Goal: Task Accomplishment & Management: Manage account settings

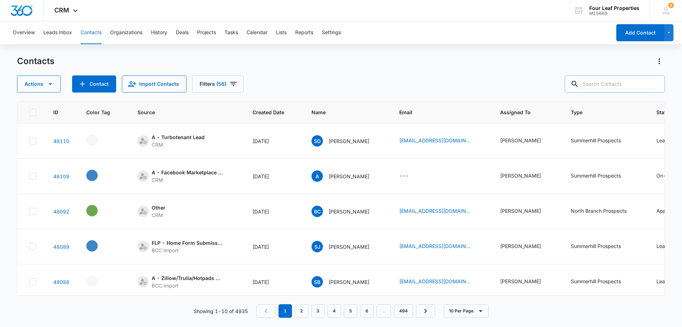
click at [599, 83] on input "text" at bounding box center [615, 83] width 100 height 17
type input "ava"
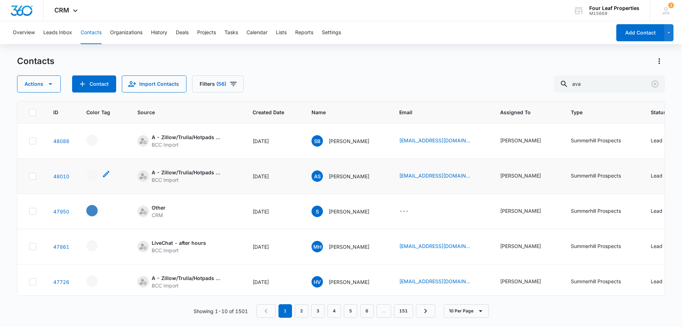
click at [93, 175] on div "- - Select to Edit Field" at bounding box center [91, 174] width 11 height 11
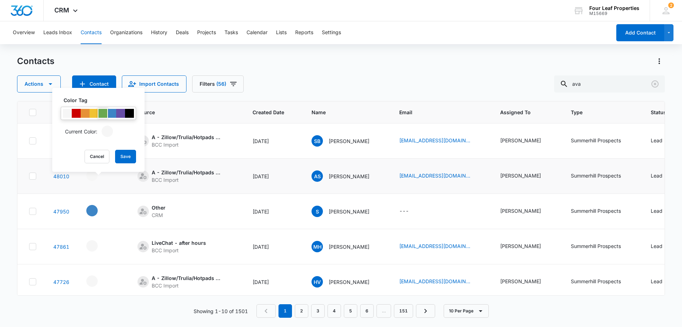
click at [101, 112] on div at bounding box center [102, 113] width 9 height 9
click at [127, 158] on button "Save" at bounding box center [125, 157] width 21 height 14
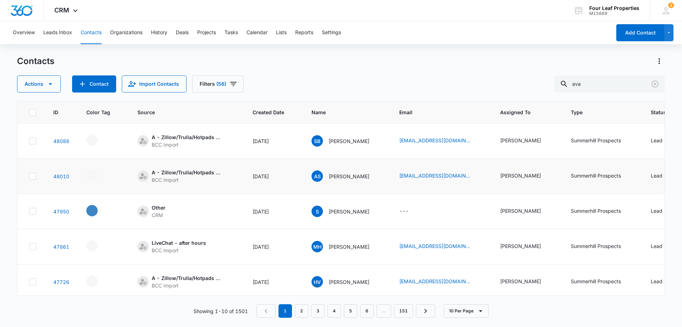
click at [330, 186] on td "AS [PERSON_NAME]" at bounding box center [347, 175] width 88 height 35
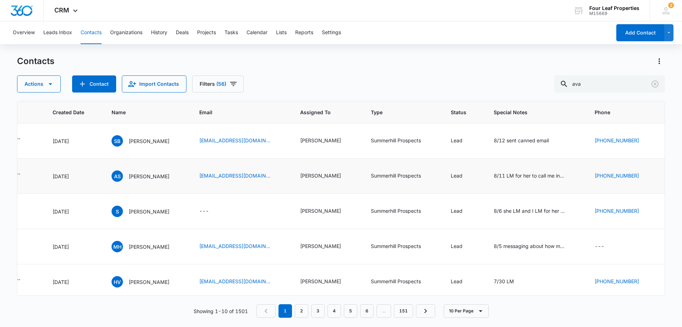
scroll to position [0, 213]
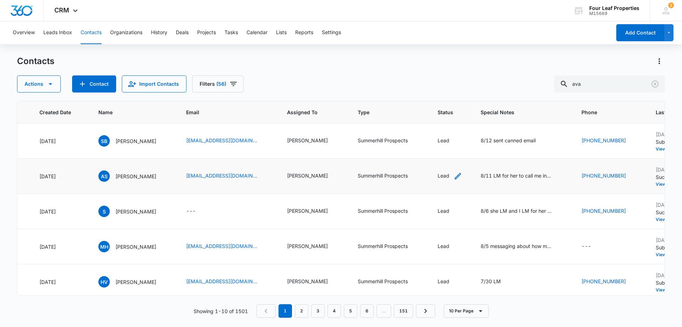
click at [462, 176] on icon "Status - Lead - Select to Edit Field" at bounding box center [458, 176] width 9 height 9
click at [468, 129] on div "Lead" at bounding box center [454, 130] width 39 height 17
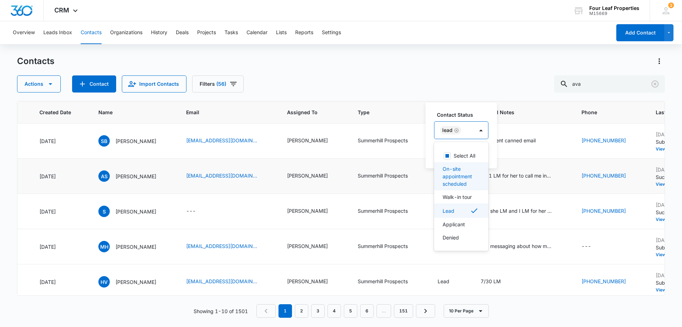
click at [458, 182] on p "On-site appointment scheduled" at bounding box center [461, 176] width 36 height 22
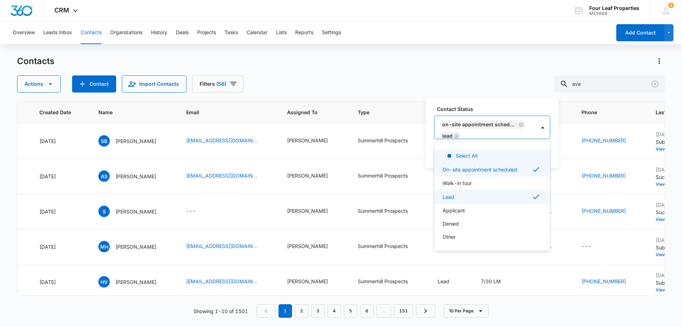
click at [407, 76] on div "Actions Contact Import Contacts Filters (56) ava" at bounding box center [341, 83] width 648 height 17
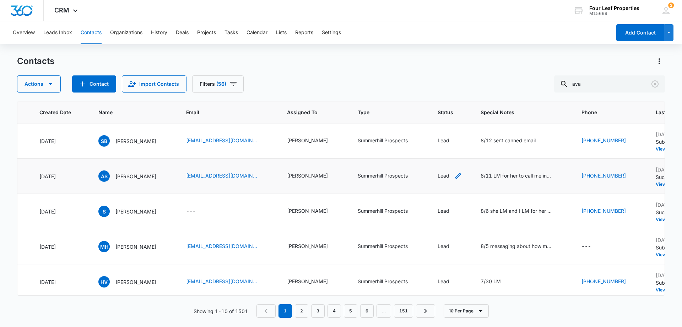
click at [461, 176] on icon "Status - Lead - Select to Edit Field" at bounding box center [458, 176] width 6 height 6
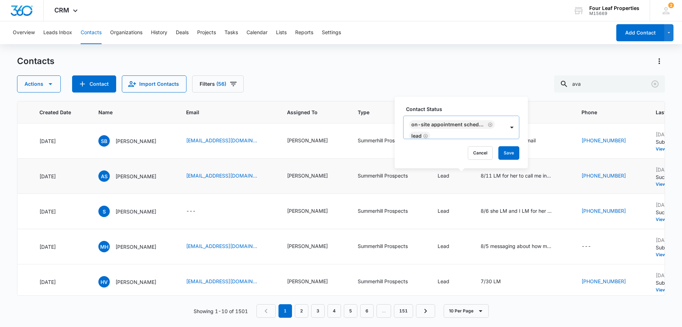
click at [459, 135] on div at bounding box center [463, 135] width 63 height 9
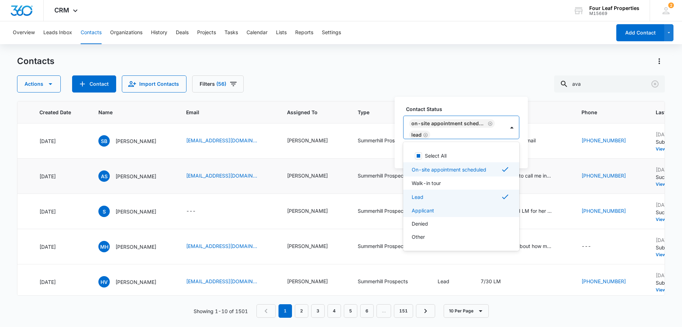
click at [421, 208] on p "Applicant" at bounding box center [423, 209] width 22 height 7
drag, startPoint x: 371, startPoint y: 60, endPoint x: 402, endPoint y: 75, distance: 34.6
click at [373, 60] on div "Contacts" at bounding box center [341, 60] width 648 height 11
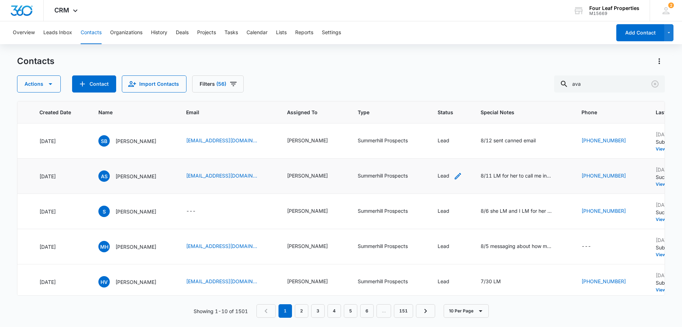
click at [462, 176] on icon "Status - Lead - Select to Edit Field" at bounding box center [458, 176] width 9 height 9
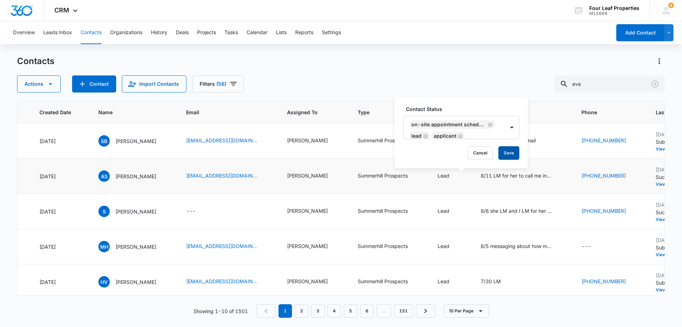
click at [505, 152] on button "Save" at bounding box center [509, 153] width 21 height 14
click at [565, 176] on icon "Special Notes - 8/11 LM for her to call me income says $65K - Select to Edit Fi…" at bounding box center [560, 176] width 9 height 9
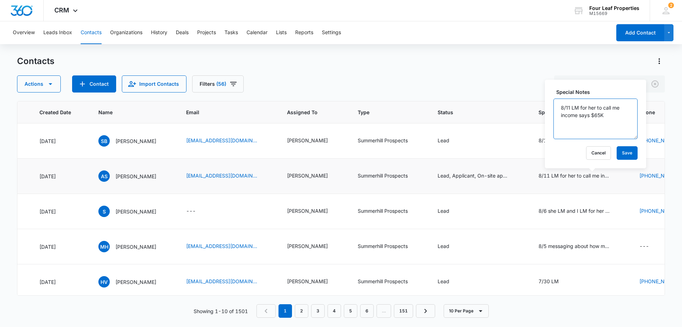
click at [560, 109] on textarea "8/11 LM for her to call me income says $65K" at bounding box center [596, 118] width 84 height 41
type textarea "8/12 been texting with her her and her man utoured 711 and have applied KM 8/11…"
click at [624, 153] on button "Save" at bounding box center [627, 153] width 21 height 14
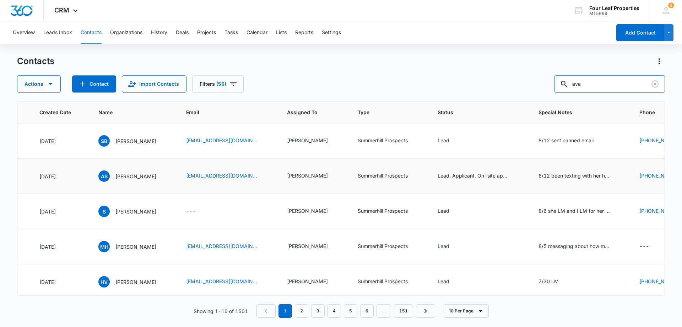
drag, startPoint x: 595, startPoint y: 85, endPoint x: 489, endPoint y: 68, distance: 107.0
click at [489, 68] on div "Contacts Actions Contact Import Contacts Filters (56) ava" at bounding box center [341, 73] width 648 height 37
type input "[PERSON_NAME]"
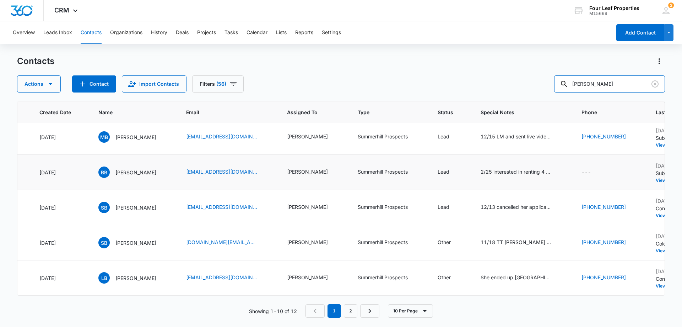
scroll to position [185, 213]
click at [352, 313] on link "2" at bounding box center [351, 311] width 14 height 14
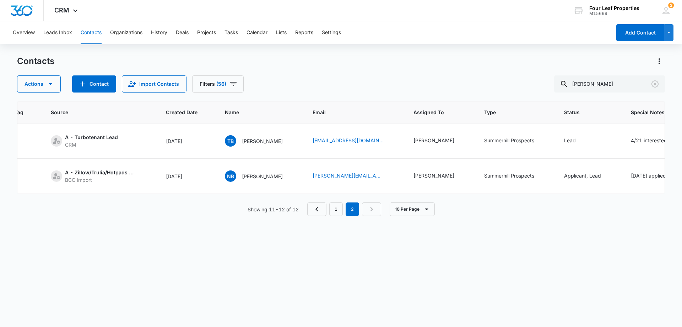
scroll to position [0, 0]
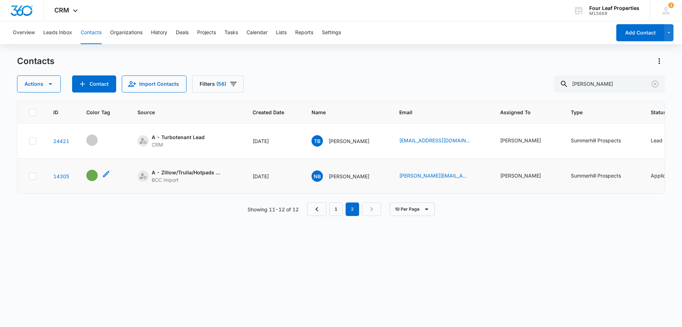
click at [90, 172] on div "- - Select to Edit Field" at bounding box center [91, 174] width 11 height 11
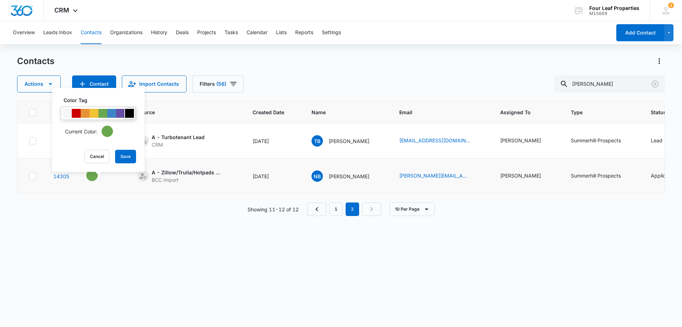
click at [130, 113] on div at bounding box center [129, 113] width 9 height 9
click at [127, 160] on button "Save" at bounding box center [125, 157] width 21 height 14
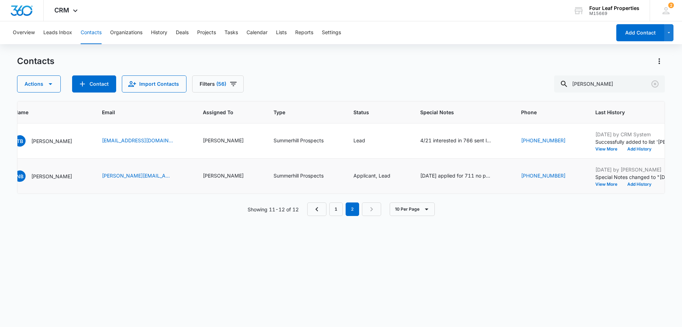
scroll to position [0, 325]
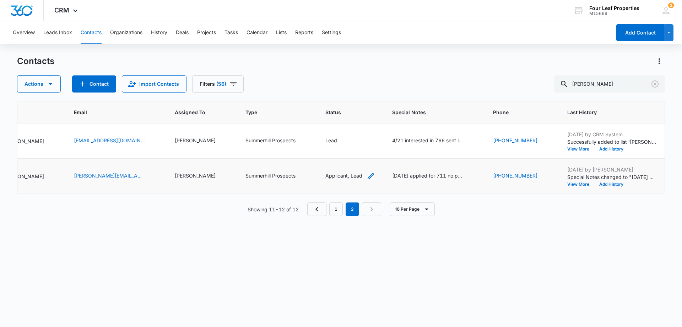
click at [368, 175] on icon "Status - Applicant, Lead - Select to Edit Field" at bounding box center [371, 176] width 6 height 6
click at [351, 129] on div "Lead Applicant" at bounding box center [325, 130] width 74 height 17
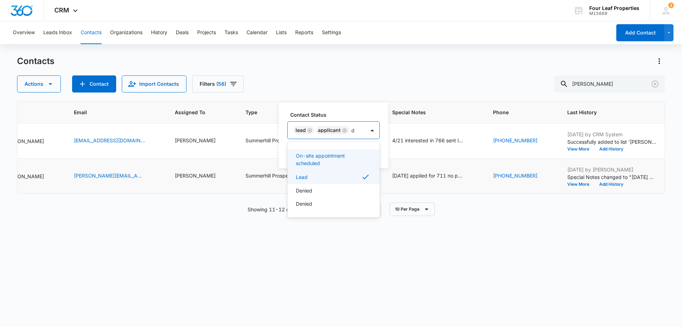
type input "de"
click at [306, 154] on p "Denied" at bounding box center [304, 155] width 16 height 7
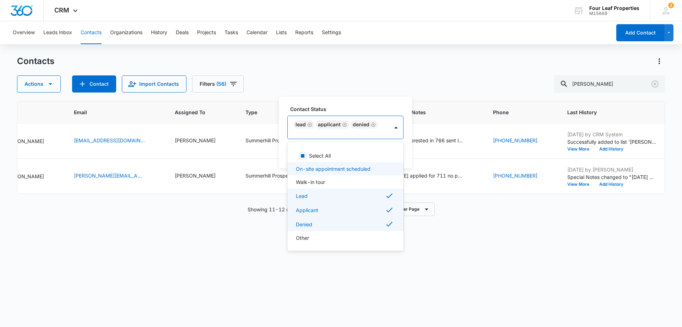
drag, startPoint x: 228, startPoint y: 259, endPoint x: 235, endPoint y: 258, distance: 6.5
click at [232, 259] on div "ID Color Tag Source Created Date Name Email Assigned To Type Status Special Not…" at bounding box center [341, 209] width 648 height 216
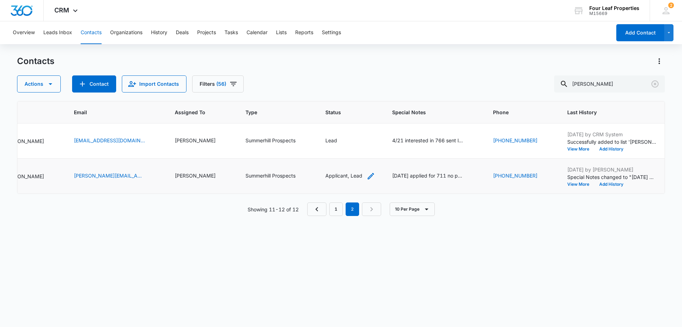
drag, startPoint x: 351, startPoint y: 175, endPoint x: 358, endPoint y: 168, distance: 9.6
click at [368, 175] on icon "Status - Applicant, Lead - Select to Edit Field" at bounding box center [371, 176] width 6 height 6
click at [376, 151] on button "Save" at bounding box center [379, 153] width 21 height 14
click at [468, 174] on icon "Special Notes - 8/4/25 applied for 711 no pets and move end of Aug KM 11/12 sen…" at bounding box center [472, 176] width 9 height 9
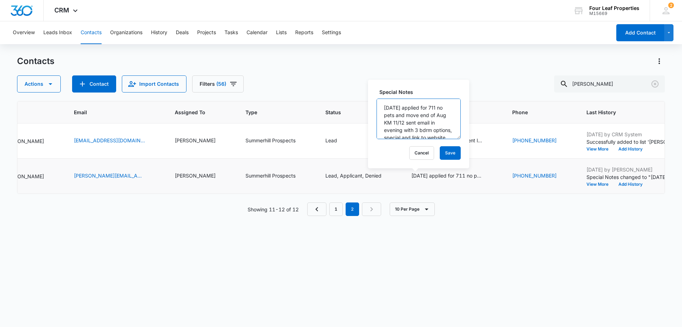
click at [382, 107] on textarea "[DATE] applied for 711 no pets and move end of Aug KM 11/12 sent email in eveni…" at bounding box center [419, 118] width 84 height 41
type textarea "8/12 denied [DATE] applied for 711 no pets and move end of Aug KM 11/12 sent em…"
drag, startPoint x: 442, startPoint y: 151, endPoint x: 445, endPoint y: 154, distance: 4.0
click at [442, 151] on button "Save" at bounding box center [450, 153] width 21 height 14
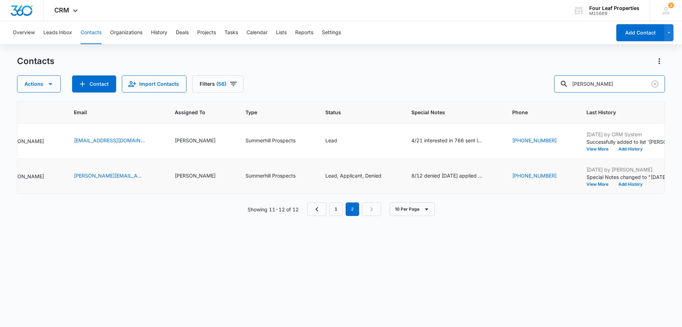
drag, startPoint x: 602, startPoint y: 83, endPoint x: 409, endPoint y: 63, distance: 194.4
click at [409, 63] on div "Contacts Actions Contact Import Contacts Filters (56) [PERSON_NAME]" at bounding box center [341, 73] width 648 height 37
type input "[PERSON_NAME]"
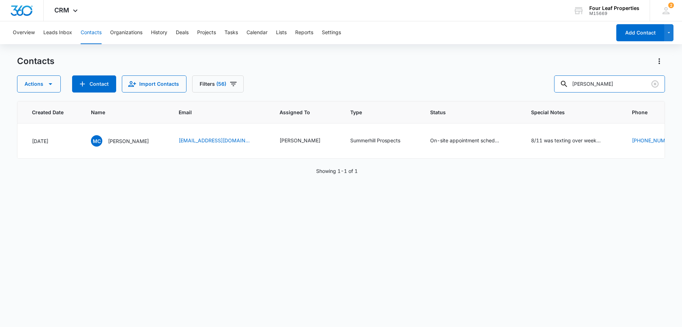
scroll to position [0, 217]
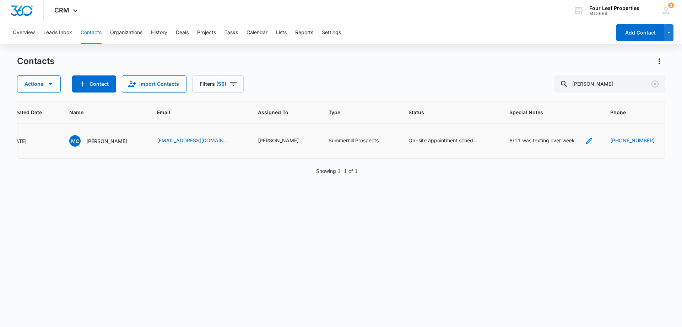
click at [585, 139] on icon "Special Notes - 8/11 was texting over weekend after she utoured - she is lookin…" at bounding box center [589, 140] width 9 height 9
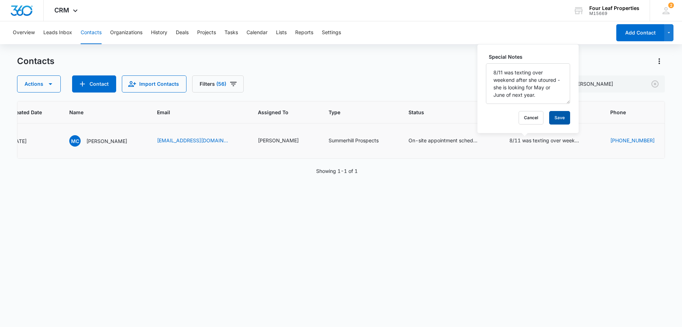
click at [556, 121] on button "Save" at bounding box center [559, 118] width 21 height 14
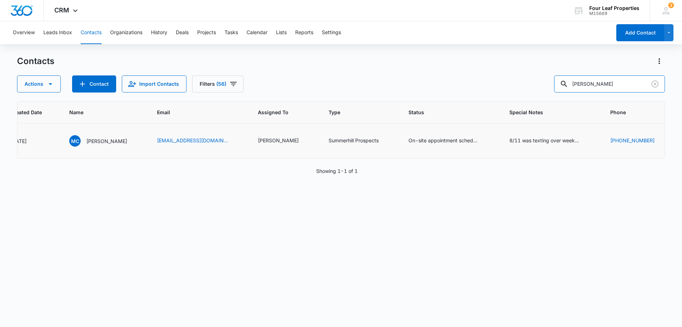
drag, startPoint x: 628, startPoint y: 82, endPoint x: 486, endPoint y: 87, distance: 141.9
click at [490, 88] on div "Actions Contact Import Contacts Filters (56) [PERSON_NAME]" at bounding box center [341, 83] width 648 height 17
paste input "[EMAIL_ADDRESS][DOMAIN_NAME]"
type input "[EMAIL_ADDRESS][DOMAIN_NAME]"
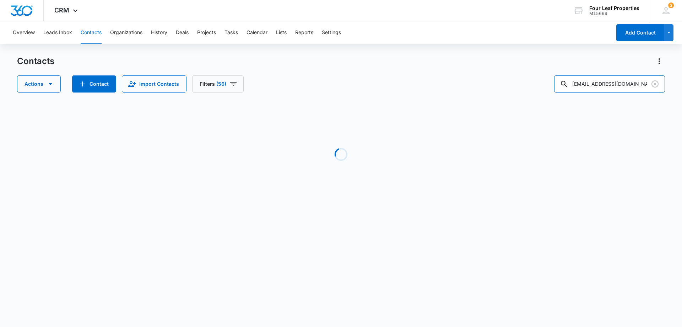
scroll to position [0, 91]
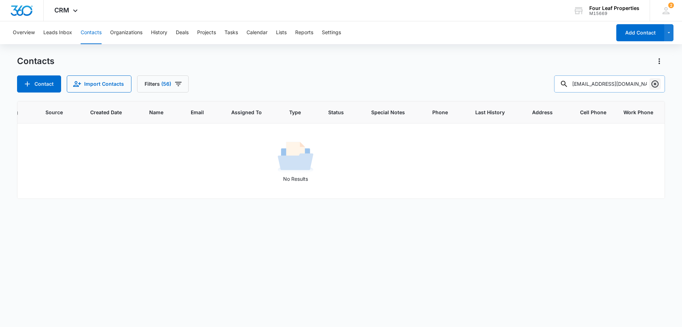
click at [656, 84] on icon "Clear" at bounding box center [655, 83] width 7 height 7
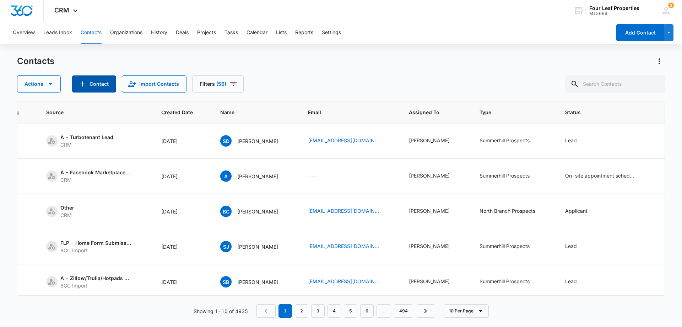
click at [91, 83] on button "Contact" at bounding box center [94, 83] width 44 height 17
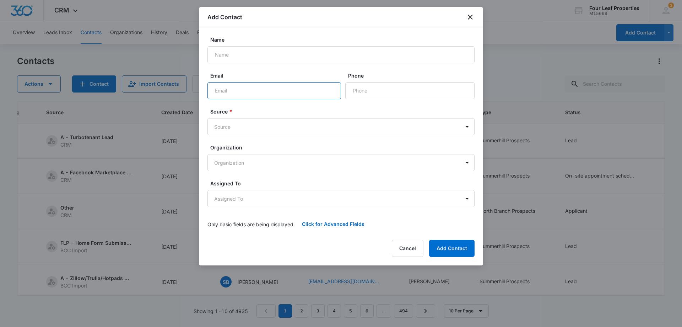
click at [224, 88] on input "Email" at bounding box center [275, 90] width 134 height 17
drag, startPoint x: 224, startPoint y: 88, endPoint x: 230, endPoint y: 91, distance: 6.4
paste input "[EMAIL_ADDRESS][DOMAIN_NAME]"
type input "[EMAIL_ADDRESS][DOMAIN_NAME]"
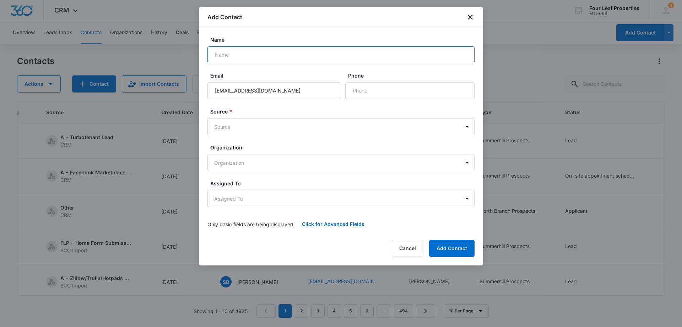
click at [233, 55] on input "Name" at bounding box center [341, 54] width 267 height 17
paste input "[PERSON_NAME]"
type input "[PERSON_NAME]"
click at [233, 128] on body "CRM Apps Reputation Websites Forms CRM Email Social Shop Payments POS Content A…" at bounding box center [341, 163] width 682 height 327
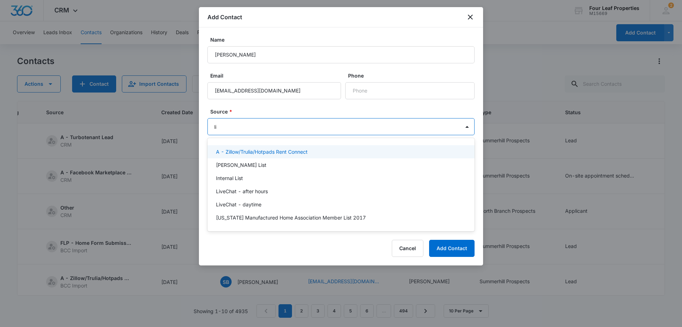
type input "liv"
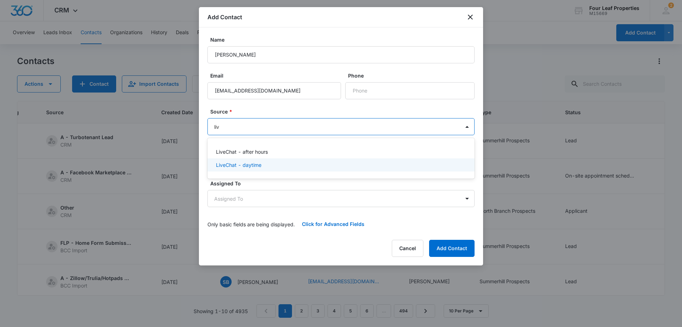
click at [242, 166] on p "LiveChat - daytime" at bounding box center [238, 164] width 45 height 7
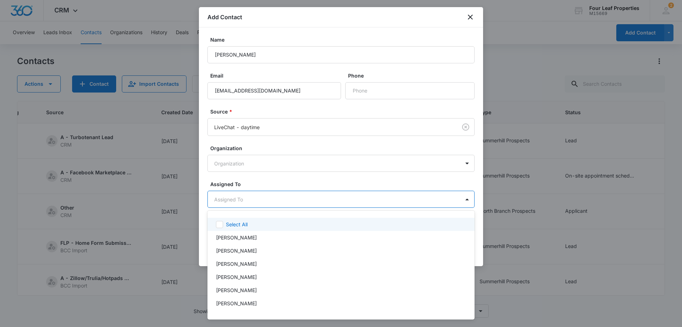
click at [240, 200] on body "CRM Apps Reputation Websites Forms CRM Email Social Shop Payments POS Content A…" at bounding box center [341, 163] width 682 height 327
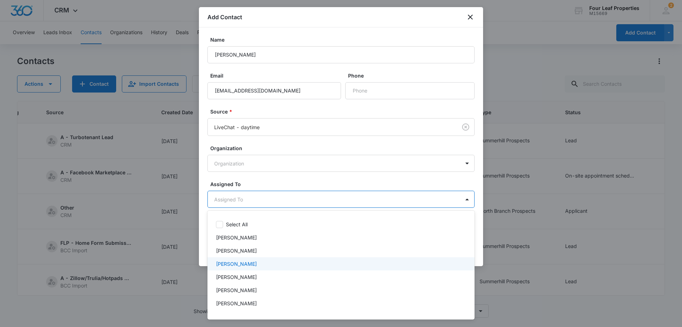
scroll to position [71, 0]
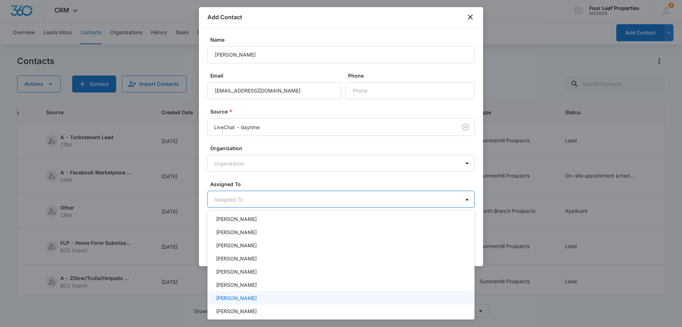
click at [241, 295] on p "[PERSON_NAME]" at bounding box center [236, 297] width 41 height 7
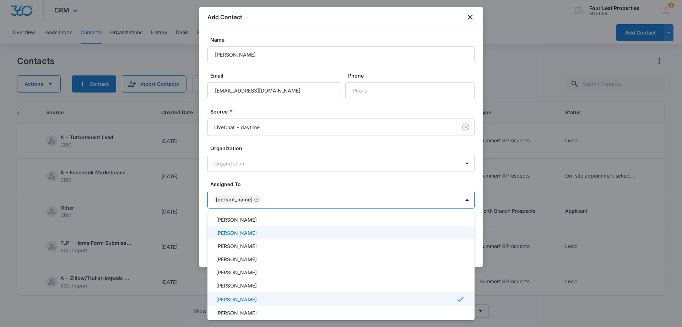
click at [272, 178] on div at bounding box center [341, 163] width 682 height 327
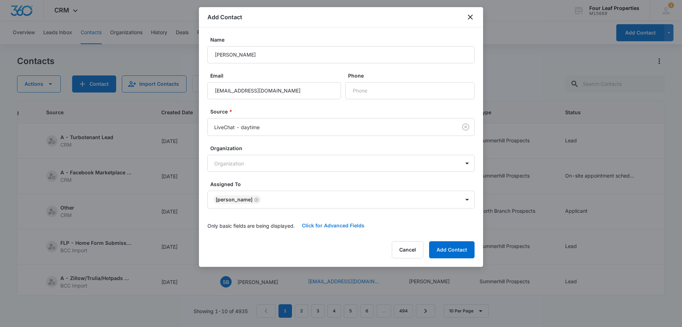
click at [315, 227] on button "Click for Advanced Fields" at bounding box center [333, 225] width 77 height 17
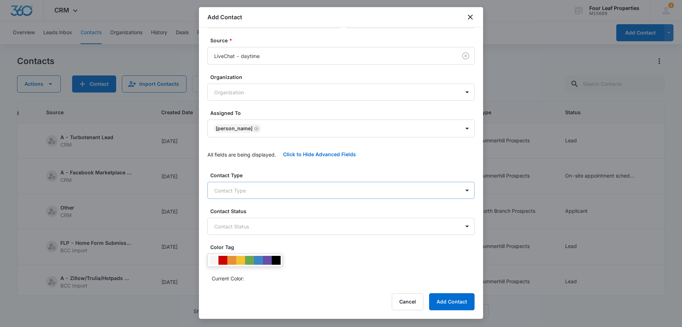
click at [252, 187] on body "CRM Apps Reputation Websites Forms CRM Email Social Shop Payments POS Content A…" at bounding box center [341, 163] width 682 height 327
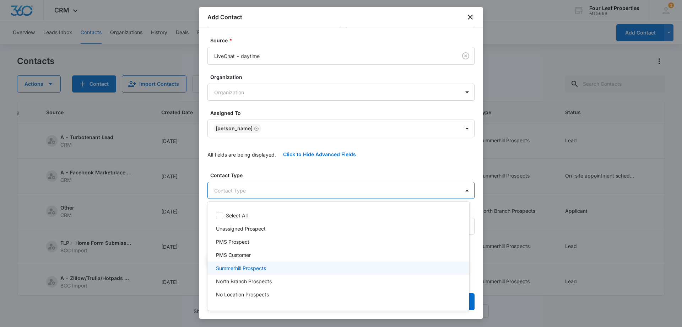
click at [259, 268] on p "Summerhill Prospects" at bounding box center [241, 267] width 50 height 7
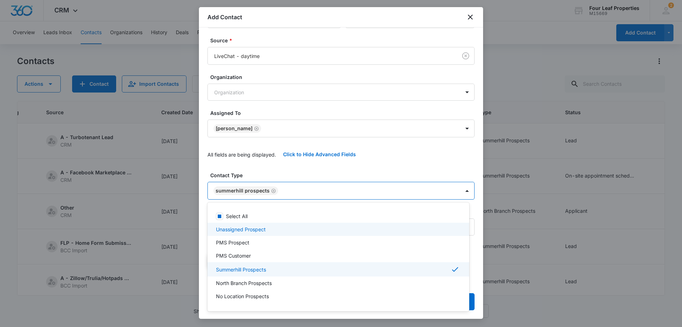
click at [278, 161] on div at bounding box center [341, 163] width 682 height 327
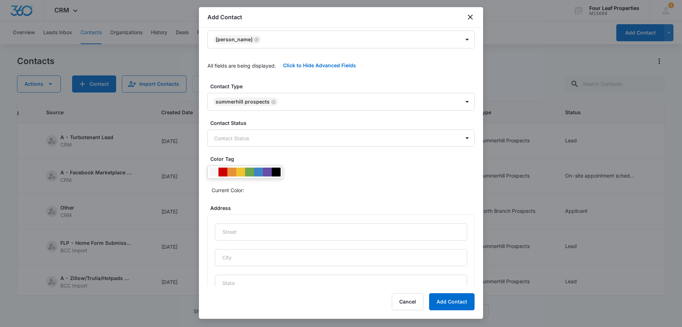
scroll to position [178, 0]
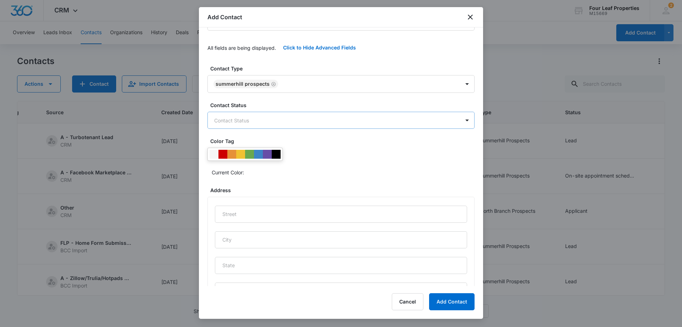
click at [231, 122] on body "CRM Apps Reputation Websites Forms CRM Email Social Shop Payments POS Content A…" at bounding box center [341, 163] width 682 height 327
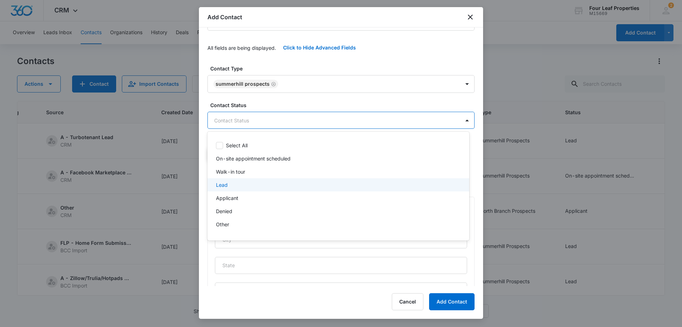
click at [236, 184] on div "Lead" at bounding box center [337, 184] width 243 height 7
click at [269, 99] on div at bounding box center [341, 163] width 682 height 327
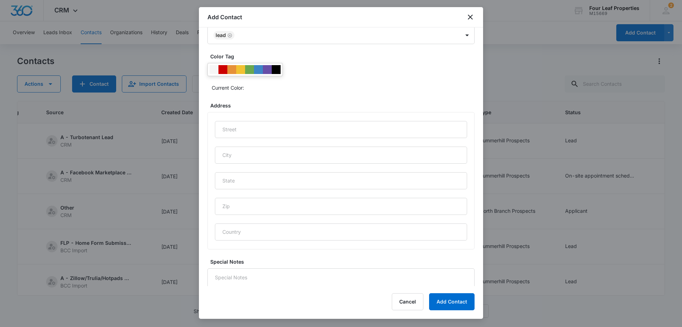
scroll to position [294, 0]
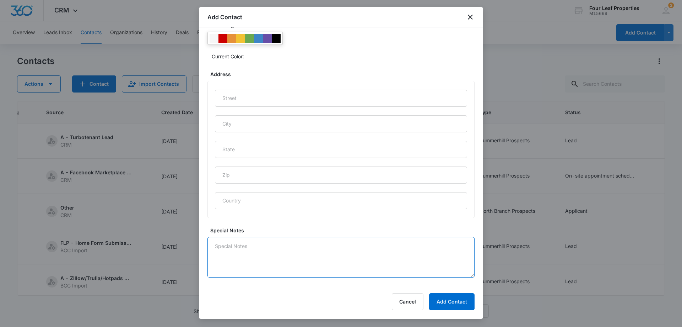
click at [231, 249] on textarea "Special Notes" at bounding box center [341, 257] width 267 height 41
type textarea "s"
type textarea "8/13 sent canned email KM"
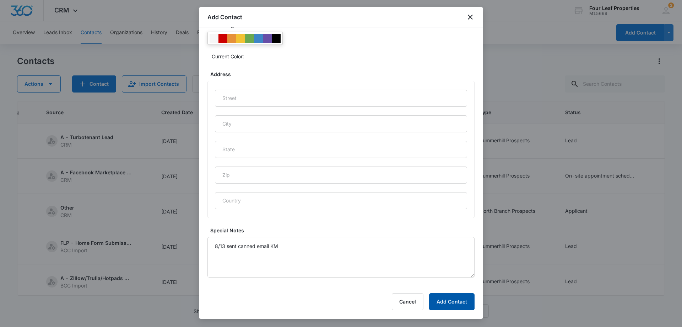
click at [451, 299] on button "Add Contact" at bounding box center [451, 301] width 45 height 17
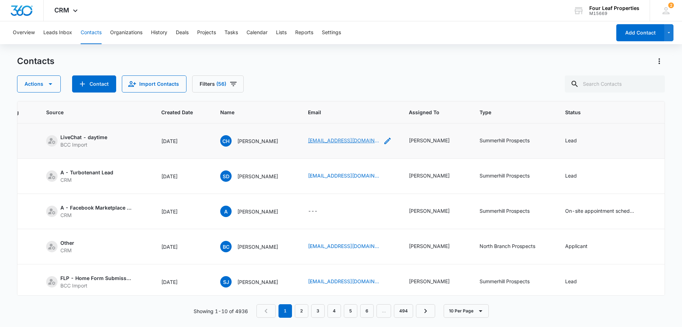
click at [331, 140] on link "[EMAIL_ADDRESS][DOMAIN_NAME]" at bounding box center [343, 139] width 71 height 7
paste input "[EMAIL_ADDRESS][DOMAIN_NAME]"
type input "[EMAIL_ADDRESS][DOMAIN_NAME]"
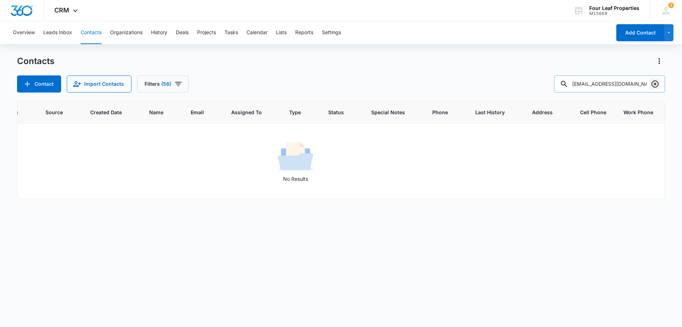
click at [657, 83] on icon "Clear" at bounding box center [655, 84] width 9 height 9
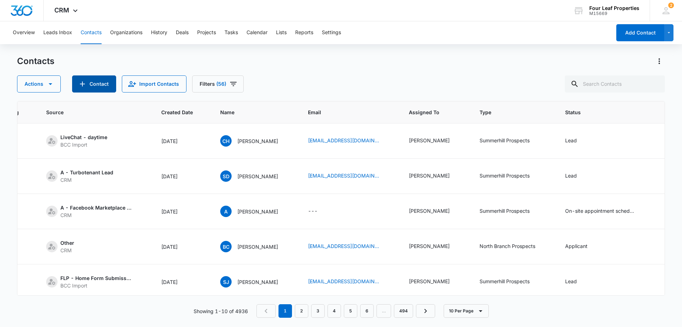
click at [101, 87] on button "Contact" at bounding box center [94, 83] width 44 height 17
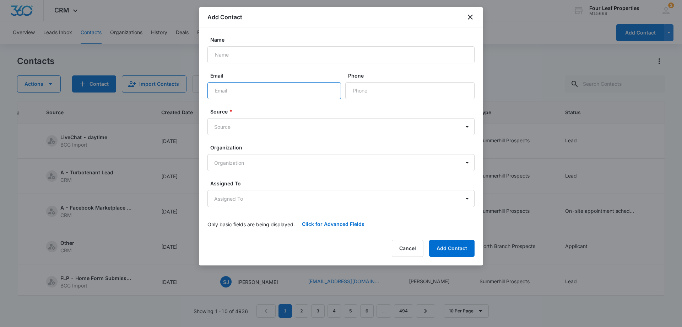
click at [222, 93] on input "Email" at bounding box center [275, 90] width 134 height 17
paste input "[EMAIL_ADDRESS][DOMAIN_NAME]"
type input "[EMAIL_ADDRESS][DOMAIN_NAME]"
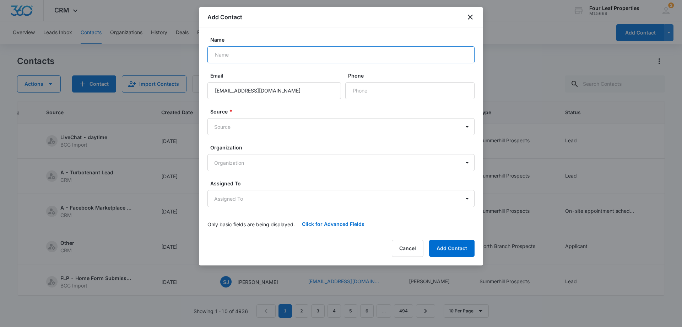
click at [222, 53] on input "Name" at bounding box center [341, 54] width 267 height 17
paste input "[PERSON_NAME]"
type input "[PERSON_NAME]"
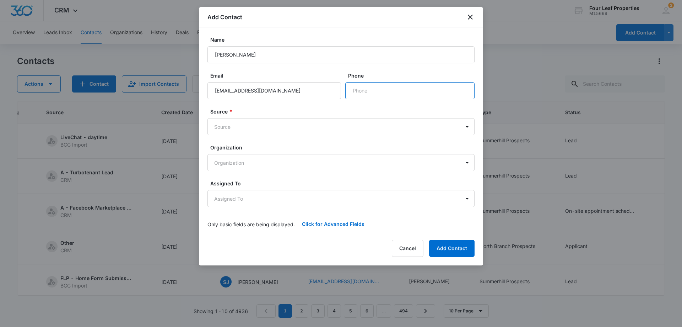
click at [354, 92] on input "Phone" at bounding box center [409, 90] width 129 height 17
paste input "[PHONE_NUMBER]"
type input "[PHONE_NUMBER]"
click at [243, 129] on body "CRM Apps Reputation Websites Forms CRM Email Social Shop Payments POS Content A…" at bounding box center [341, 163] width 682 height 327
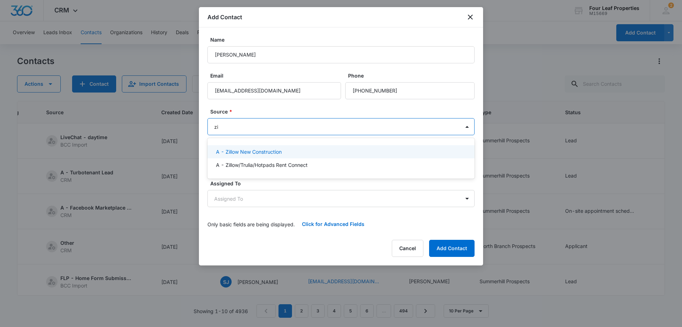
type input "zil"
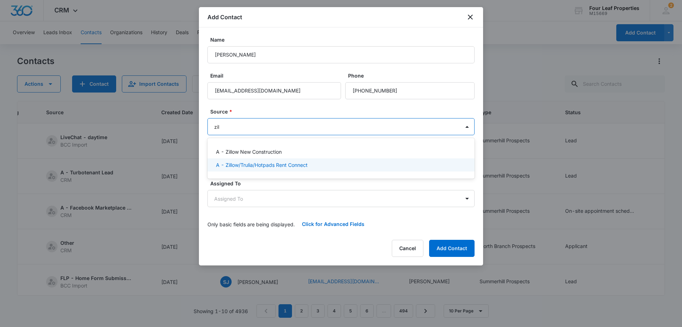
click at [241, 162] on p "A - Zillow/Trulia/Hotpads Rent Connect" at bounding box center [262, 164] width 92 height 7
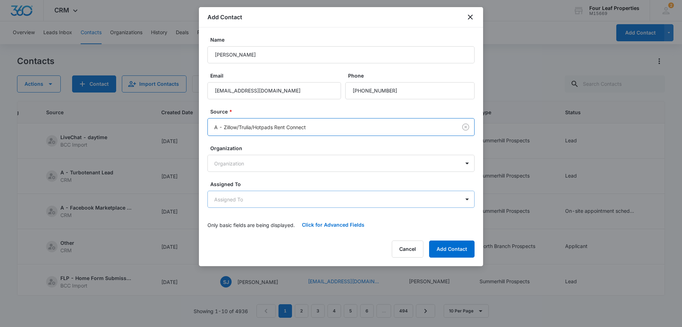
click at [250, 198] on body "CRM Apps Reputation Websites Forms CRM Email Social Shop Payments POS Content A…" at bounding box center [341, 163] width 682 height 327
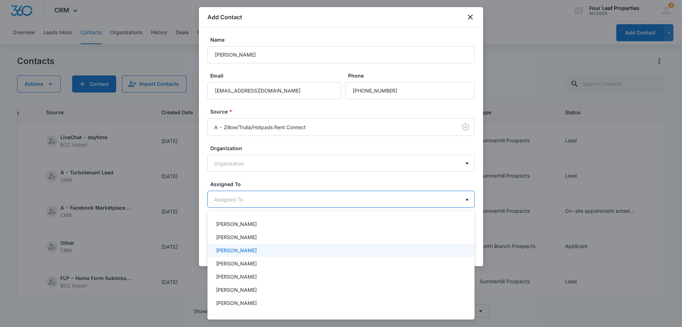
scroll to position [107, 0]
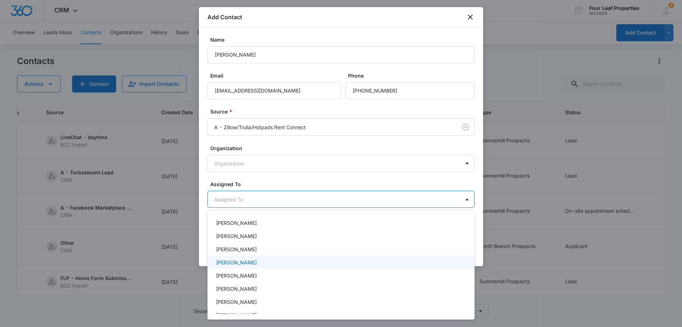
click at [241, 262] on p "[PERSON_NAME]" at bounding box center [236, 261] width 41 height 7
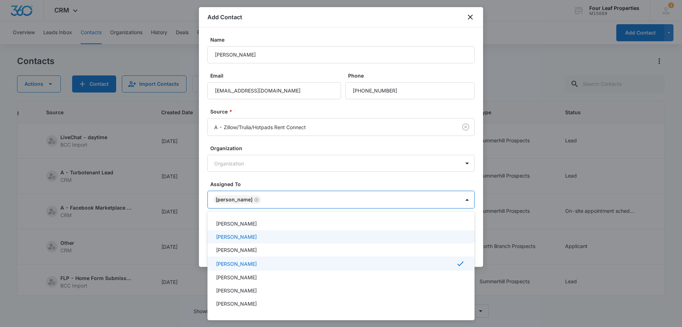
click at [254, 178] on div at bounding box center [341, 163] width 682 height 327
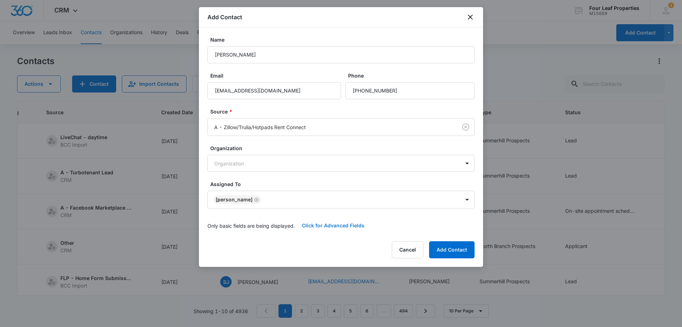
click at [324, 225] on button "Click for Advanced Fields" at bounding box center [333, 225] width 77 height 17
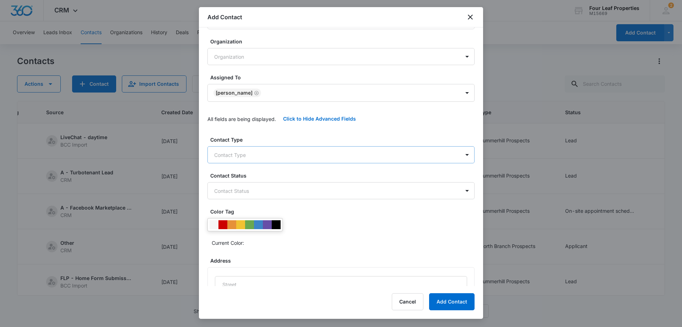
click at [261, 151] on body "CRM Apps Reputation Websites Forms CRM Email Social Shop Payments POS Content A…" at bounding box center [341, 163] width 682 height 327
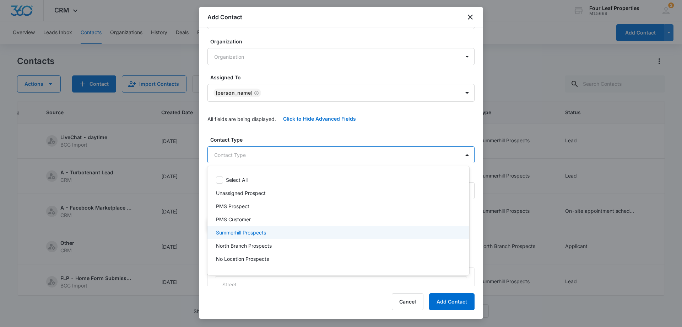
click at [251, 232] on p "Summerhill Prospects" at bounding box center [241, 231] width 50 height 7
click at [279, 132] on div at bounding box center [341, 163] width 682 height 327
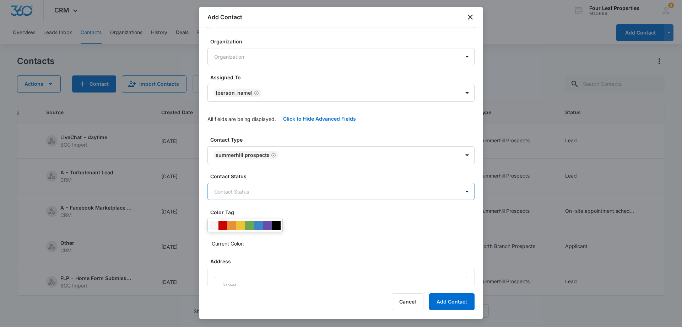
click at [260, 191] on body "CRM Apps Reputation Websites Forms CRM Email Social Shop Payments POS Content A…" at bounding box center [341, 163] width 682 height 327
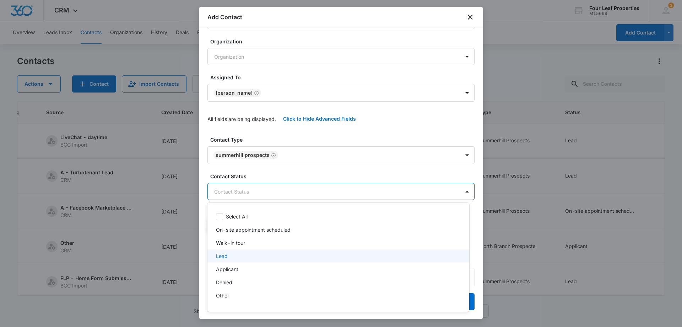
click at [234, 257] on div "Lead" at bounding box center [337, 255] width 243 height 7
click at [286, 133] on div at bounding box center [341, 163] width 682 height 327
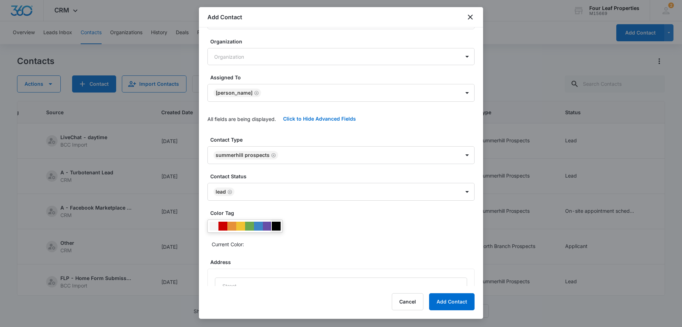
click at [278, 224] on div at bounding box center [276, 225] width 9 height 9
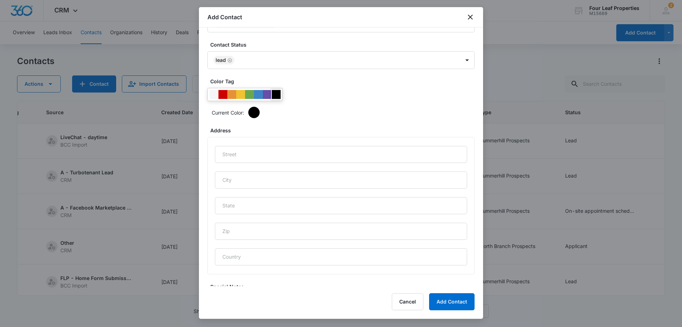
scroll to position [294, 0]
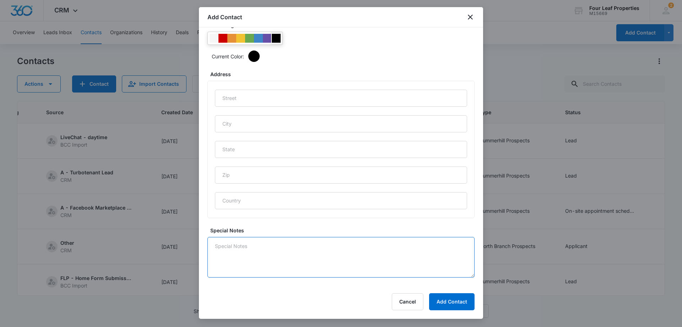
click at [252, 245] on textarea "Special Notes" at bounding box center [341, 257] width 267 height 41
type textarea "8/13 doesn't income qualify"
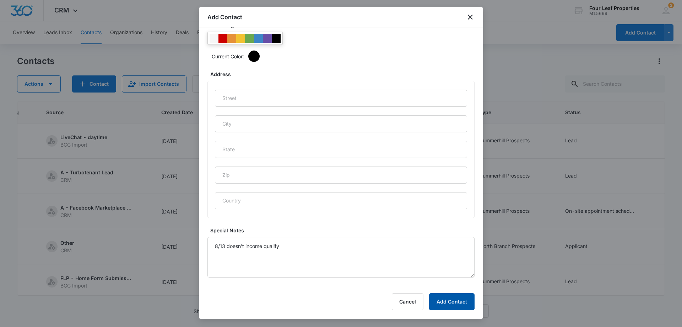
click at [443, 301] on button "Add Contact" at bounding box center [451, 301] width 45 height 17
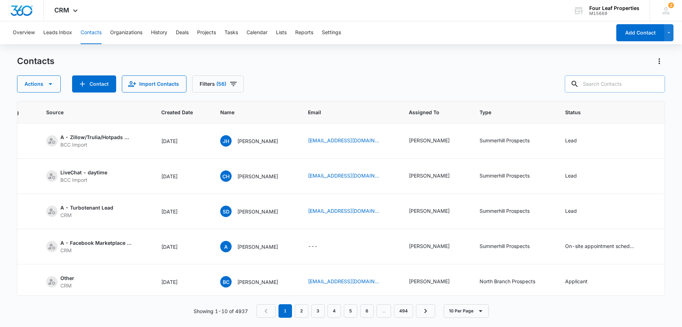
click at [602, 83] on input "text" at bounding box center [615, 83] width 100 height 17
type input "6193009482"
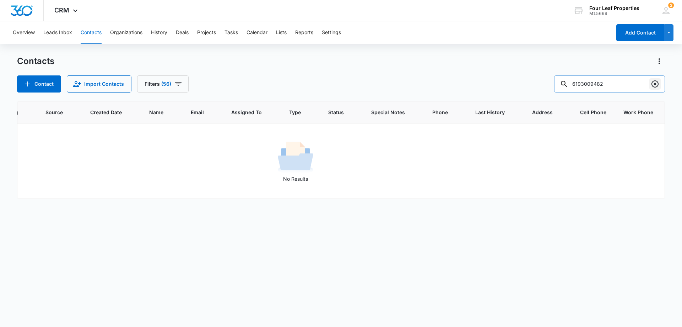
click at [657, 83] on icon "Clear" at bounding box center [655, 84] width 9 height 9
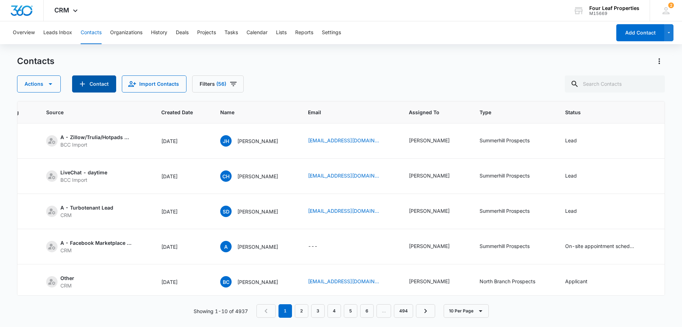
click at [99, 84] on button "Contact" at bounding box center [94, 83] width 44 height 17
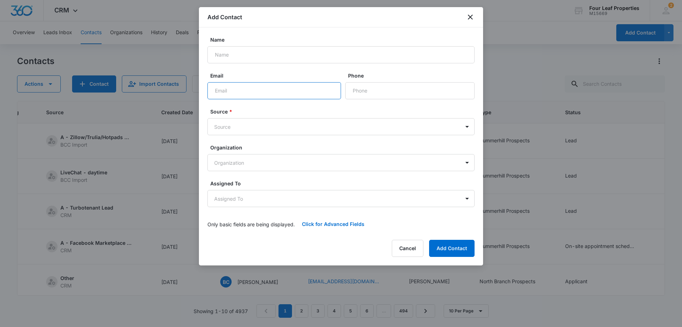
click at [219, 91] on input "Email" at bounding box center [275, 90] width 134 height 17
click at [231, 54] on input "Name" at bounding box center [341, 54] width 267 height 17
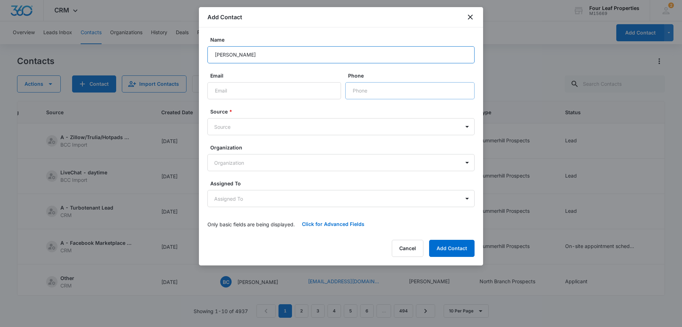
type input "[PERSON_NAME]"
click at [364, 88] on input "Phone" at bounding box center [409, 90] width 129 height 17
type input "[PHONE_NUMBER]"
click at [227, 127] on body "CRM Apps Reputation Websites Forms CRM Email Social Shop Payments POS Content A…" at bounding box center [341, 163] width 682 height 327
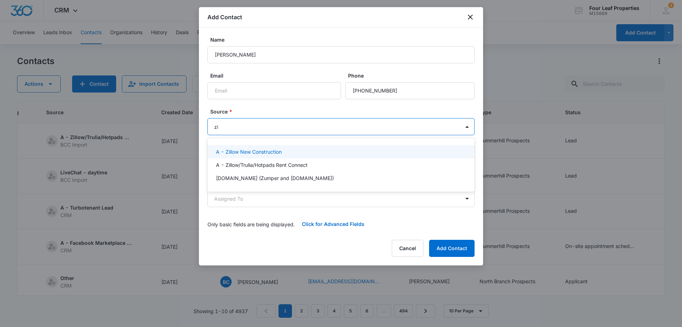
type input "zil"
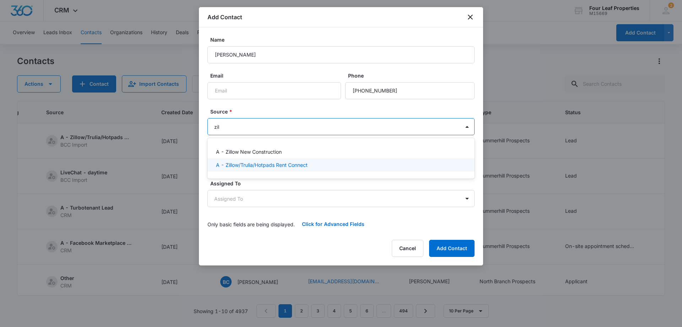
click at [265, 166] on p "A - Zillow/Trulia/Hotpads Rent Connect" at bounding box center [262, 164] width 92 height 7
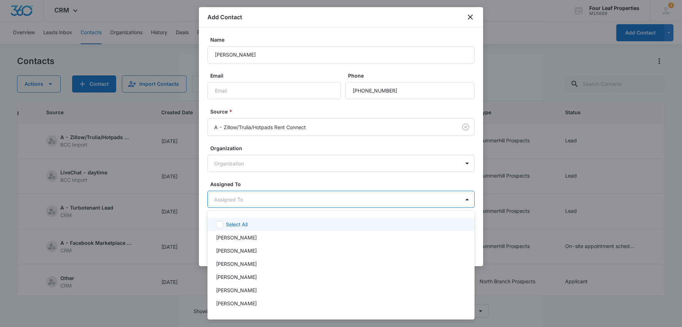
click at [264, 204] on body "CRM Apps Reputation Websites Forms CRM Email Social Shop Payments POS Content A…" at bounding box center [341, 163] width 682 height 327
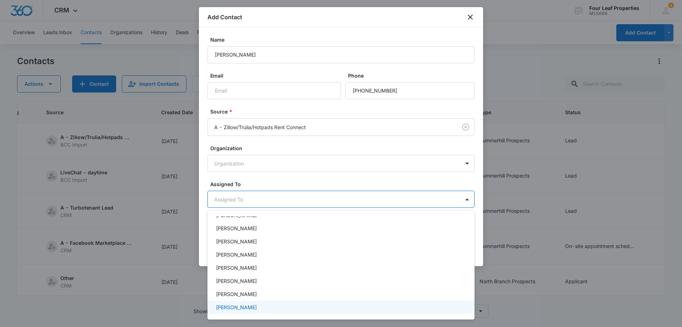
scroll to position [107, 0]
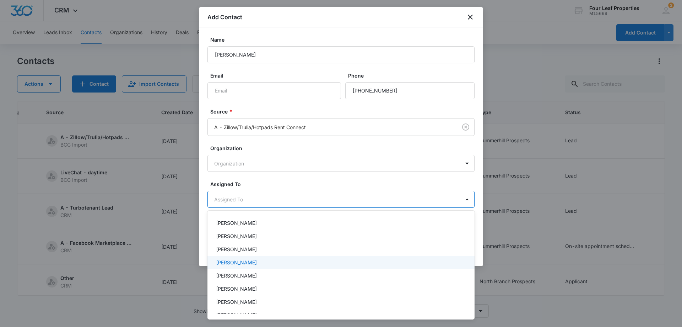
click at [232, 261] on p "[PERSON_NAME]" at bounding box center [236, 261] width 41 height 7
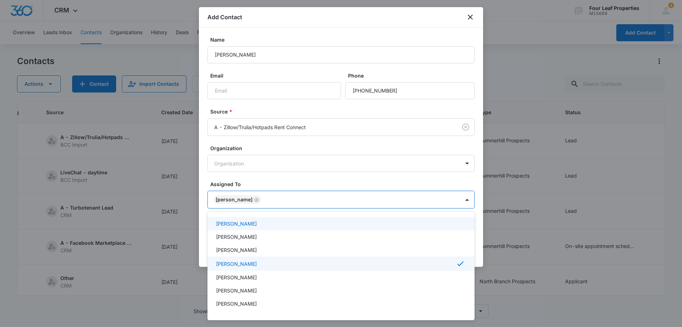
click at [289, 181] on div at bounding box center [341, 163] width 682 height 327
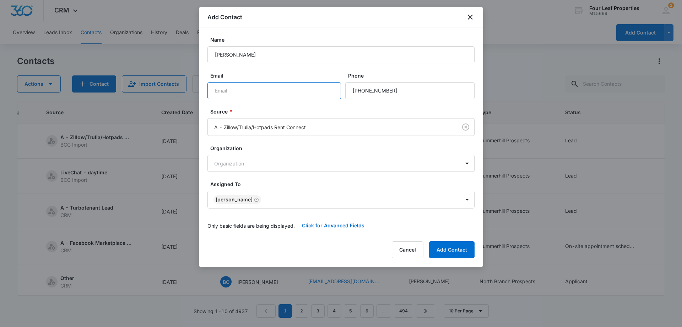
paste input "[EMAIL_ADDRESS][DOMAIN_NAME]"
type input "[EMAIL_ADDRESS][DOMAIN_NAME]"
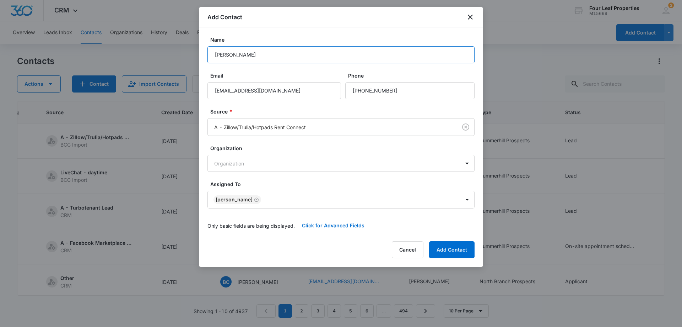
click at [239, 53] on input "[PERSON_NAME]" at bounding box center [341, 54] width 267 height 17
paste input "[PERSON_NAME]"
type input "[PERSON_NAME]"
click at [330, 225] on button "Click for Advanced Fields" at bounding box center [333, 225] width 77 height 17
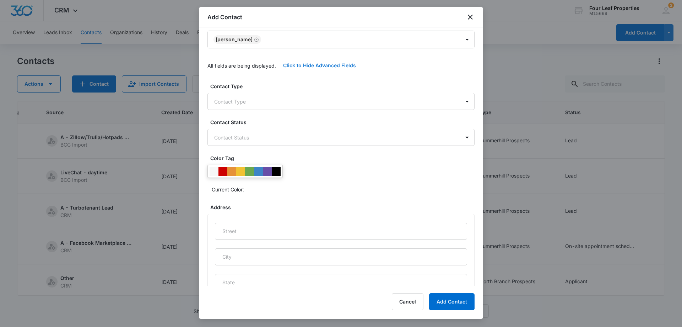
scroll to position [178, 0]
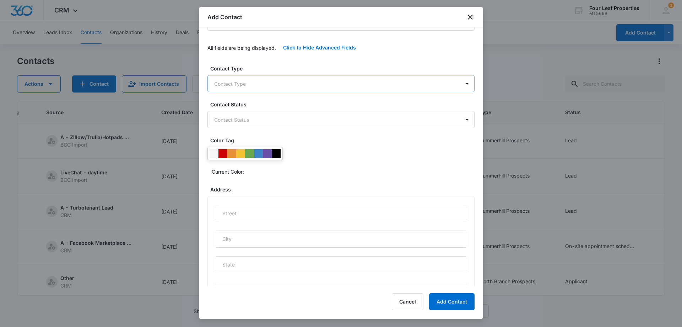
click at [246, 87] on body "CRM Apps Reputation Websites Forms CRM Email Social Shop Payments POS Content A…" at bounding box center [341, 163] width 682 height 327
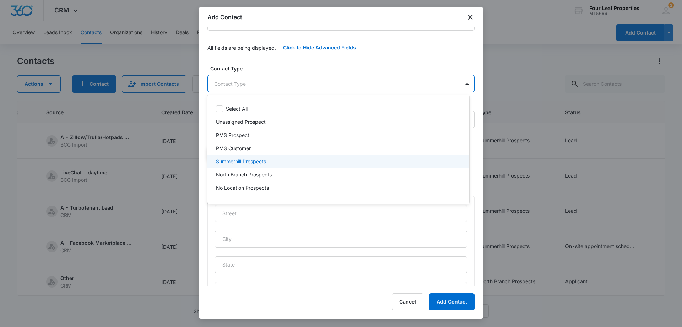
click at [246, 161] on p "Summerhill Prospects" at bounding box center [241, 160] width 50 height 7
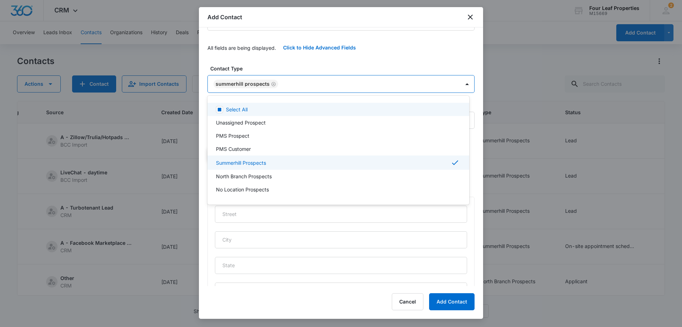
click at [273, 58] on div at bounding box center [341, 163] width 682 height 327
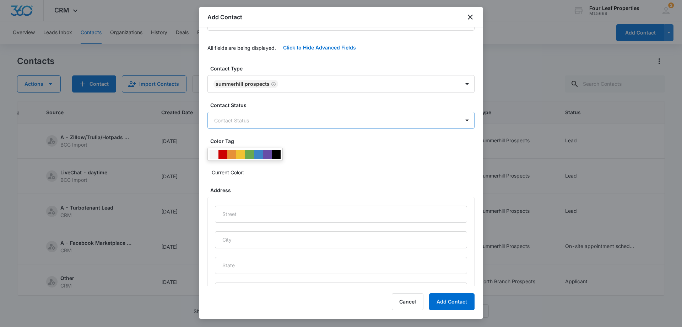
click at [266, 120] on body "CRM Apps Reputation Websites Forms CRM Email Social Shop Payments POS Content A…" at bounding box center [341, 163] width 682 height 327
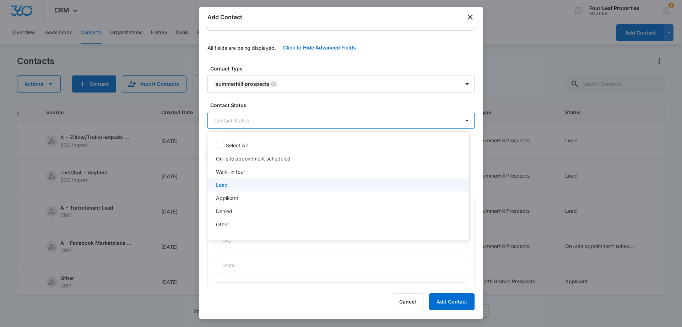
click at [248, 185] on div "Lead" at bounding box center [337, 184] width 243 height 7
click at [255, 160] on p "On-site appointment scheduled" at bounding box center [253, 158] width 75 height 7
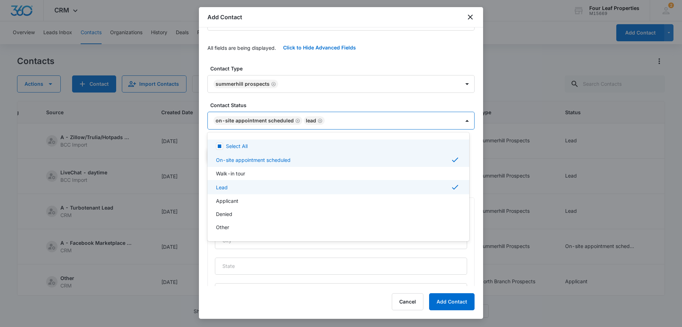
click at [280, 105] on div at bounding box center [341, 163] width 682 height 327
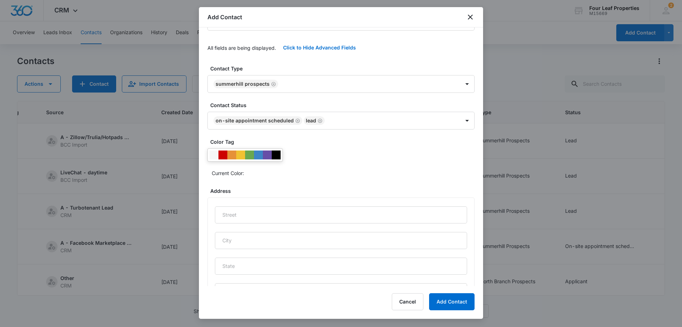
click at [231, 159] on div at bounding box center [245, 154] width 75 height 13
click at [231, 155] on div at bounding box center [231, 154] width 9 height 9
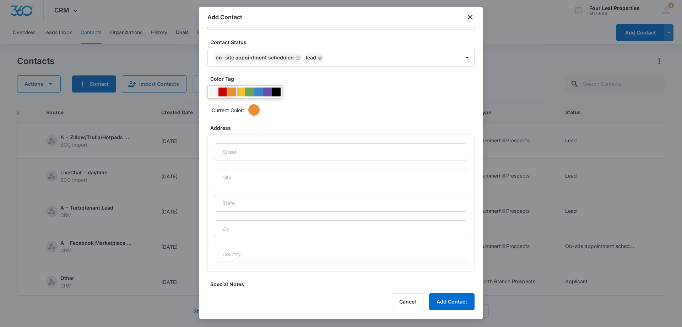
scroll to position [294, 0]
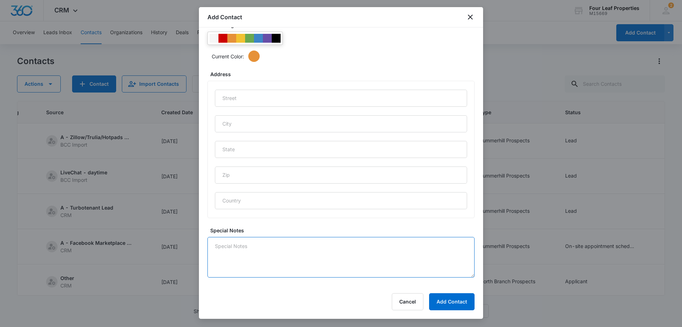
drag, startPoint x: 238, startPoint y: 244, endPoint x: 245, endPoint y: 243, distance: 6.8
click at [240, 243] on textarea "Special Notes" at bounding box center [341, 257] width 267 height 41
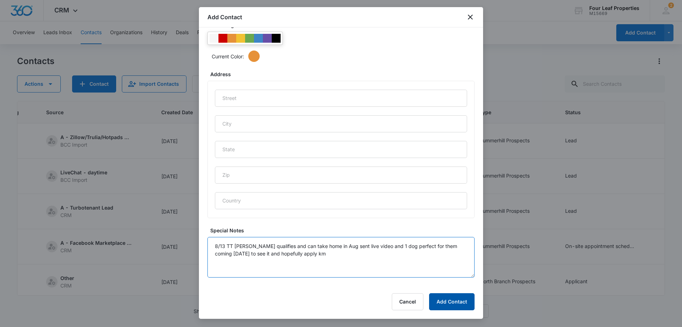
type textarea "8/13 TT [PERSON_NAME] qualifies and can take home in Aug sent live video and 1 …"
click at [455, 300] on button "Add Contact" at bounding box center [451, 301] width 45 height 17
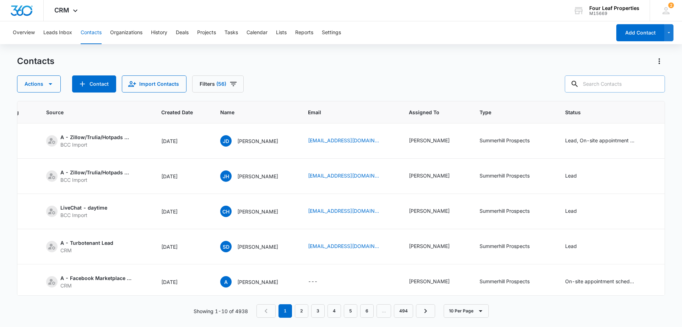
click at [597, 83] on input "text" at bounding box center [615, 83] width 100 height 17
paste input "[EMAIL_ADDRESS][DOMAIN_NAME]"
type input "[EMAIL_ADDRESS][DOMAIN_NAME]"
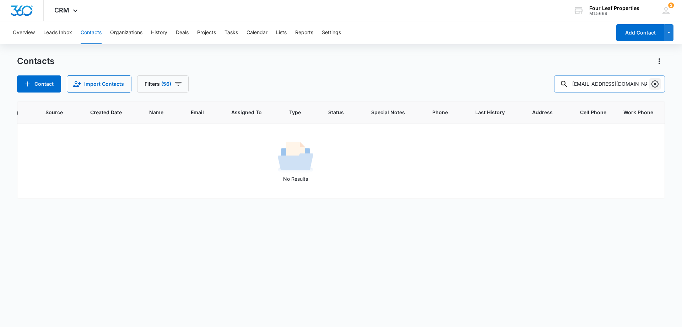
click at [659, 84] on icon "Clear" at bounding box center [655, 84] width 9 height 9
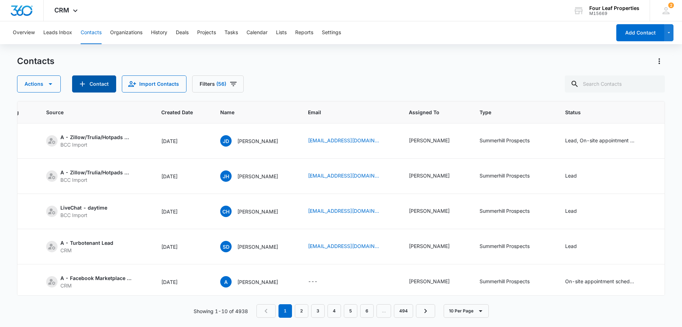
click at [100, 81] on button "Contact" at bounding box center [94, 83] width 44 height 17
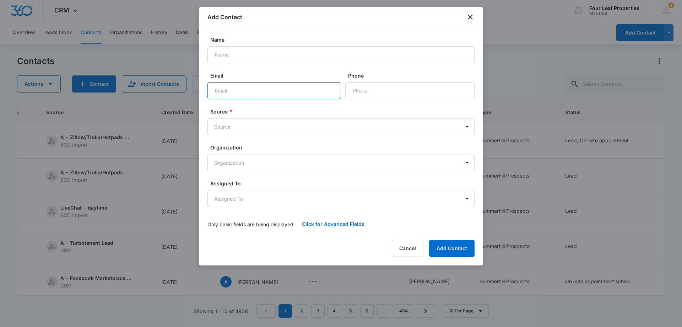
click at [224, 90] on input "Email" at bounding box center [275, 90] width 134 height 17
paste input "[EMAIL_ADDRESS][DOMAIN_NAME]"
type input "[EMAIL_ADDRESS][DOMAIN_NAME]"
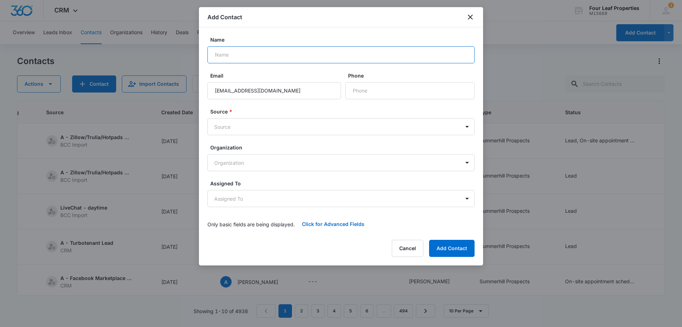
click at [228, 55] on input "Name" at bounding box center [341, 54] width 267 height 17
type input "[PERSON_NAME]"
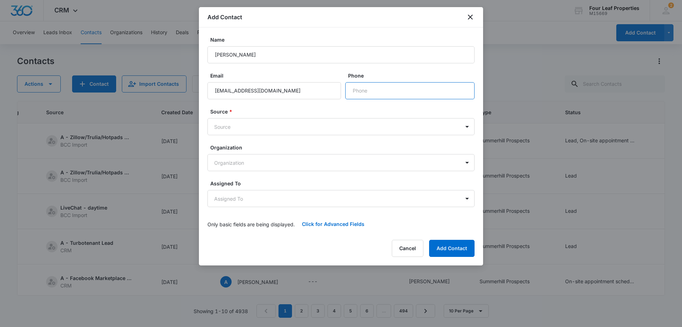
click at [359, 90] on input "Phone" at bounding box center [409, 90] width 129 height 17
paste input "[PHONE_NUMBER]"
type input "[PHONE_NUMBER]"
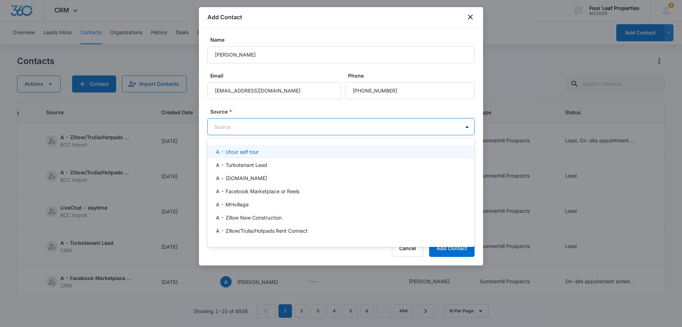
click at [234, 126] on body "CRM Apps Reputation Websites Forms CRM Email Social Shop Payments POS Content A…" at bounding box center [341, 163] width 682 height 327
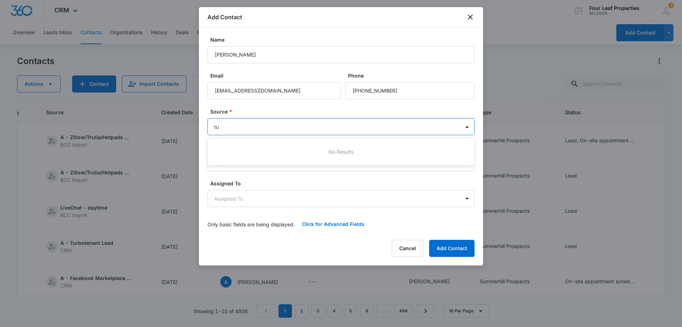
type input "tur"
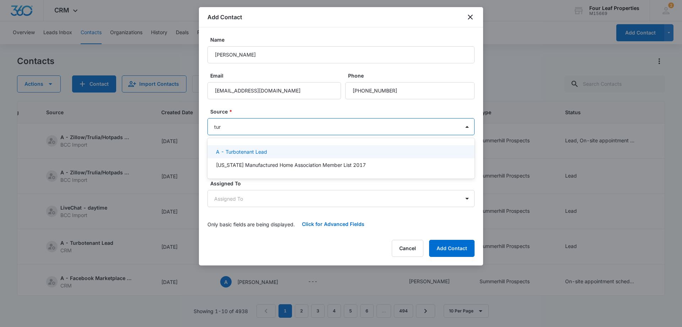
click at [258, 151] on p "A - Turbotenant Lead" at bounding box center [241, 151] width 51 height 7
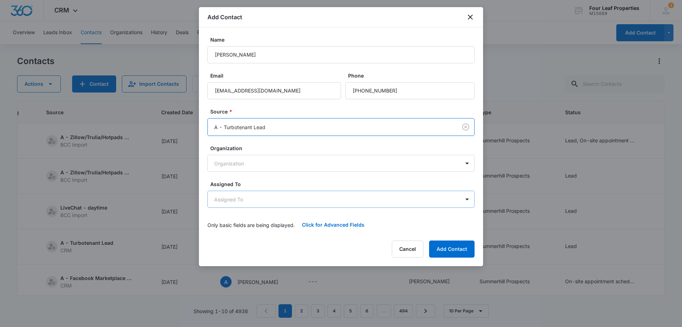
click at [245, 197] on body "CRM Apps Reputation Websites Forms CRM Email Social Shop Payments POS Content A…" at bounding box center [341, 163] width 682 height 327
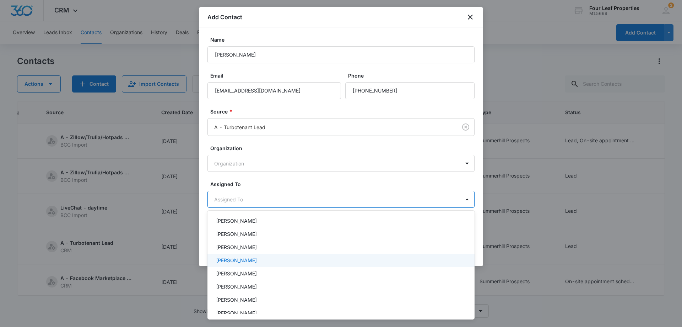
scroll to position [71, 0]
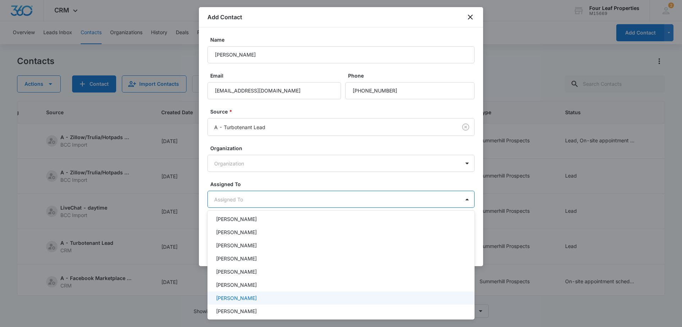
click at [242, 297] on p "[PERSON_NAME]" at bounding box center [236, 297] width 41 height 7
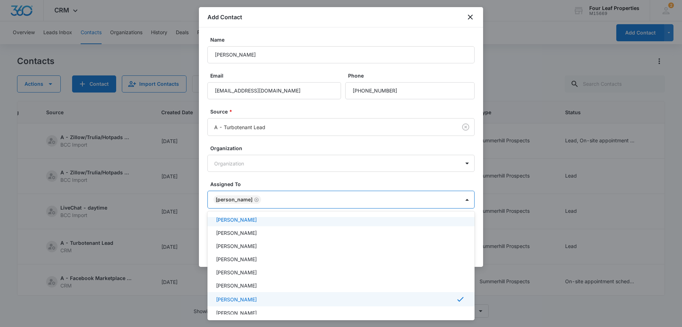
click at [262, 179] on div at bounding box center [341, 163] width 682 height 327
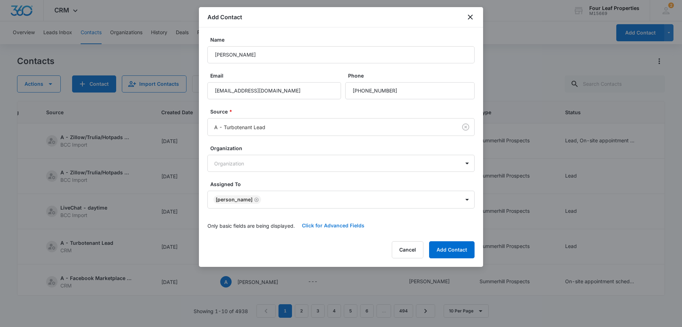
click at [323, 225] on button "Click for Advanced Fields" at bounding box center [333, 225] width 77 height 17
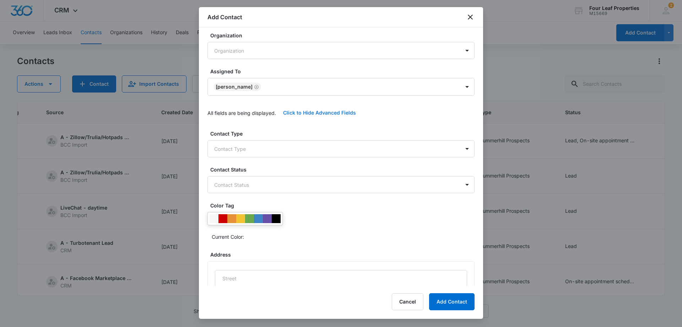
scroll to position [142, 0]
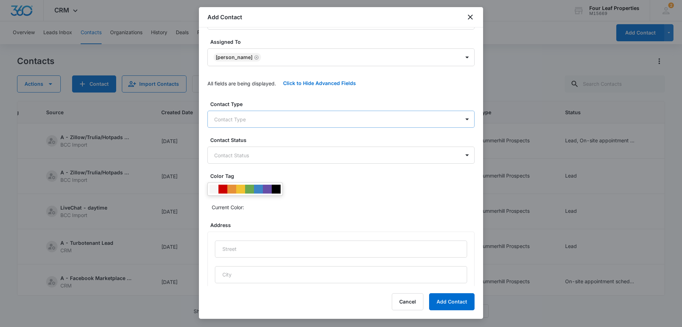
click at [244, 117] on body "CRM Apps Reputation Websites Forms CRM Email Social Shop Payments POS Content A…" at bounding box center [341, 163] width 682 height 327
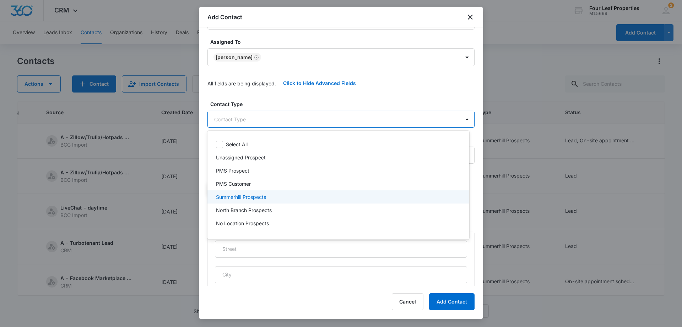
click at [251, 196] on p "Summerhill Prospects" at bounding box center [241, 196] width 50 height 7
drag, startPoint x: 258, startPoint y: 87, endPoint x: 266, endPoint y: 91, distance: 9.1
click at [263, 87] on div at bounding box center [341, 163] width 682 height 327
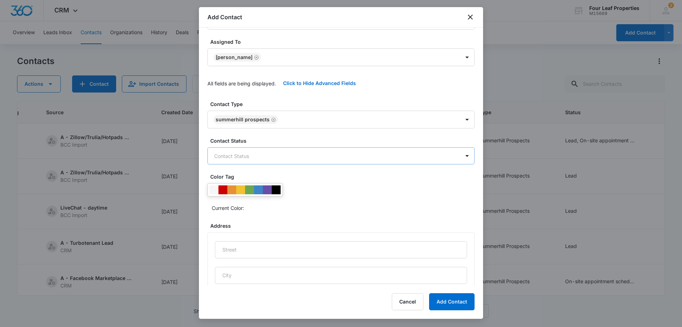
click at [248, 157] on body "CRM Apps Reputation Websites Forms CRM Email Social Shop Payments POS Content A…" at bounding box center [341, 163] width 682 height 327
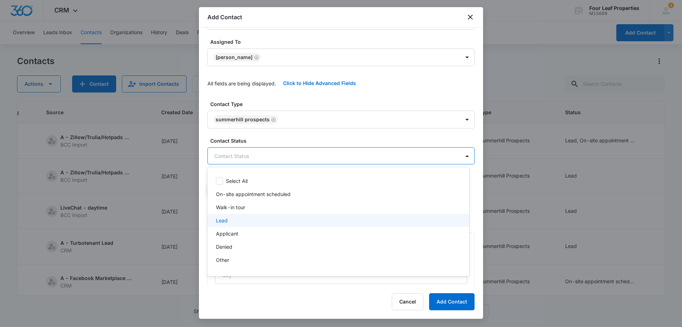
click at [227, 221] on p "Lead" at bounding box center [222, 219] width 12 height 7
drag, startPoint x: 285, startPoint y: 97, endPoint x: 284, endPoint y: 110, distance: 13.2
click at [285, 97] on div at bounding box center [341, 163] width 682 height 327
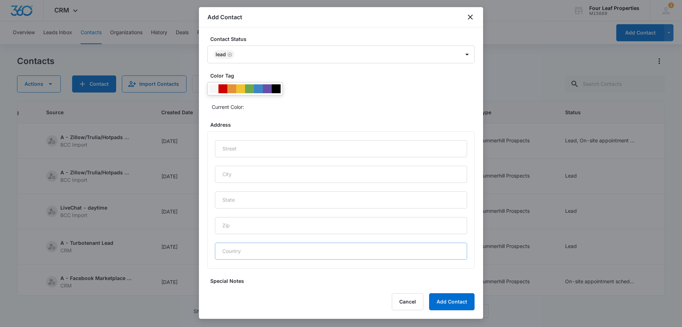
scroll to position [294, 0]
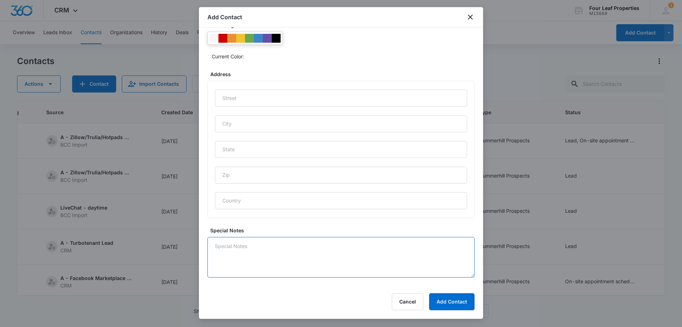
drag, startPoint x: 245, startPoint y: 242, endPoint x: 242, endPoint y: 244, distance: 3.7
click at [242, 243] on textarea "Special Notes" at bounding box center [341, 257] width 267 height 41
type textarea "8/13 interested in [PERSON_NAME] $5500 income LM for him with invite to open ho…"
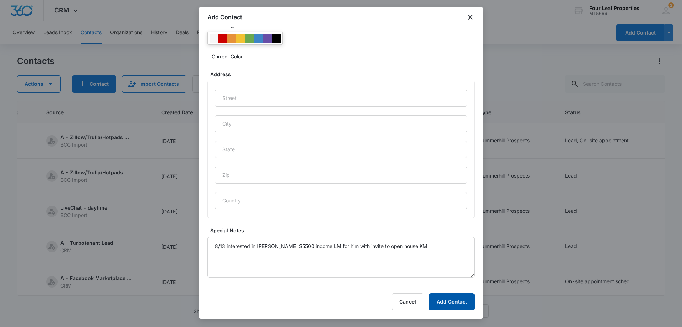
click at [441, 308] on button "Add Contact" at bounding box center [451, 301] width 45 height 17
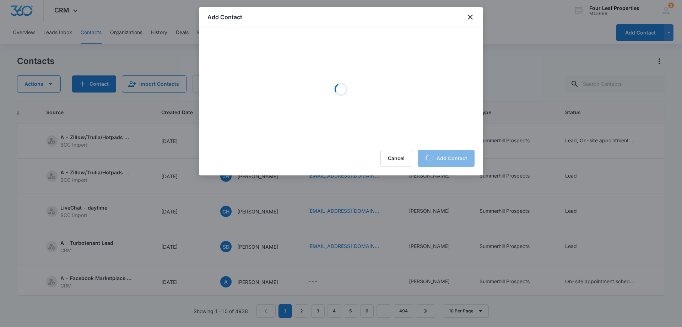
scroll to position [0, 0]
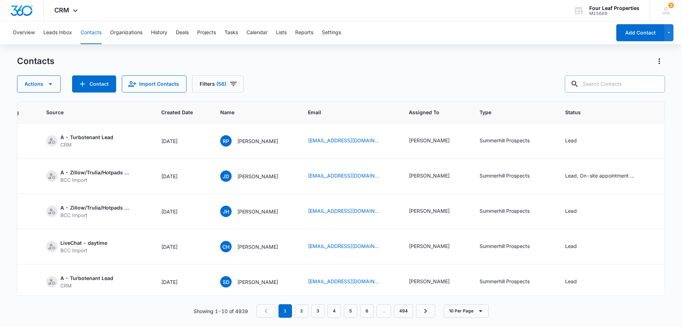
click at [601, 82] on input "text" at bounding box center [615, 83] width 100 height 17
paste input "[PERSON_NAME][EMAIL_ADDRESS][DOMAIN_NAME]"
type input "[PERSON_NAME][EMAIL_ADDRESS][DOMAIN_NAME]"
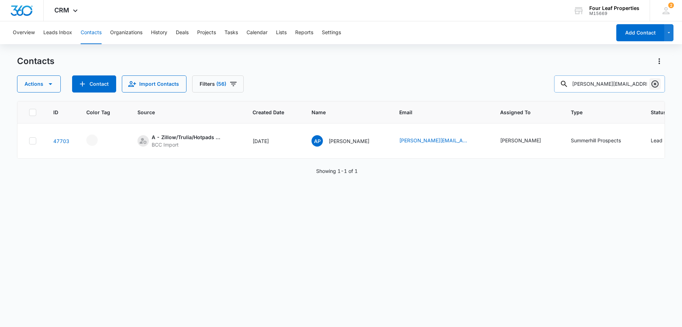
click at [654, 80] on icon "Clear" at bounding box center [655, 84] width 9 height 9
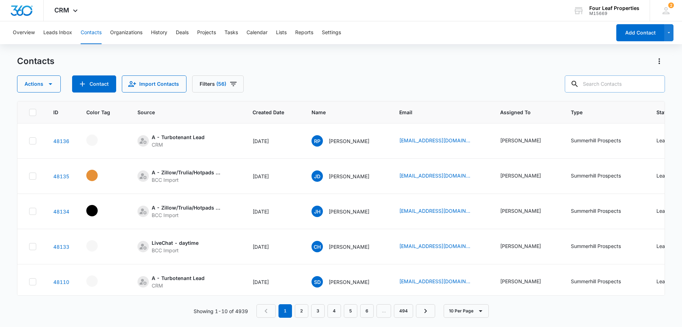
click at [600, 84] on input "text" at bounding box center [615, 83] width 100 height 17
paste input "[EMAIL_ADDRESS][DOMAIN_NAME]"
type input "[EMAIL_ADDRESS][DOMAIN_NAME]"
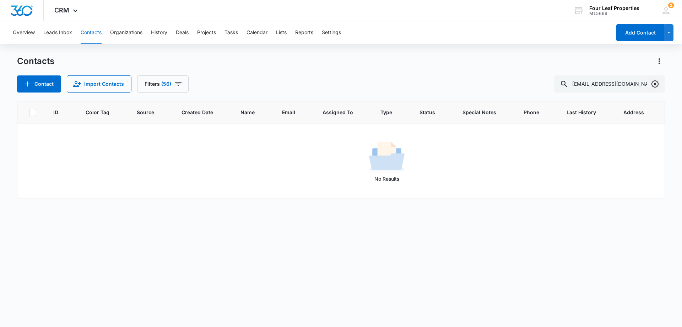
click at [655, 83] on icon "Clear" at bounding box center [655, 84] width 9 height 9
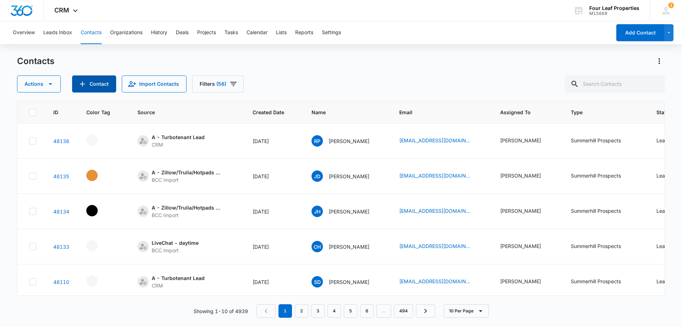
click at [97, 80] on button "Contact" at bounding box center [94, 83] width 44 height 17
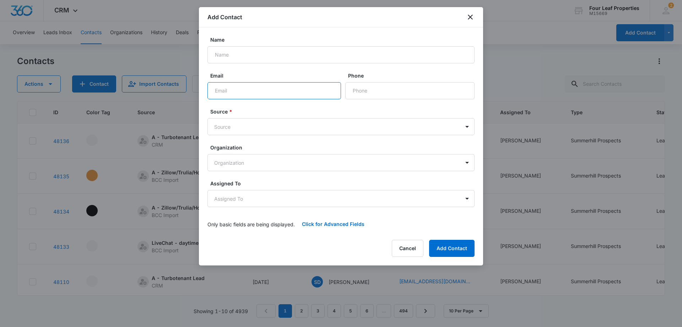
drag, startPoint x: 213, startPoint y: 93, endPoint x: 217, endPoint y: 91, distance: 4.5
click at [214, 92] on input "Email" at bounding box center [275, 90] width 134 height 17
paste input "[EMAIL_ADDRESS][DOMAIN_NAME]"
type input "[EMAIL_ADDRESS][DOMAIN_NAME]"
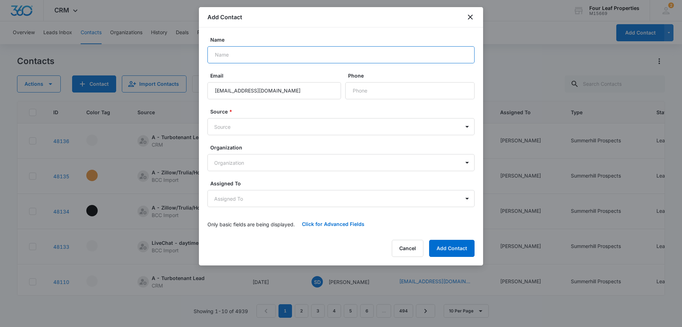
click at [224, 53] on input "Name" at bounding box center [341, 54] width 267 height 17
paste input "[PERSON_NAME]"
type input "[PERSON_NAME]"
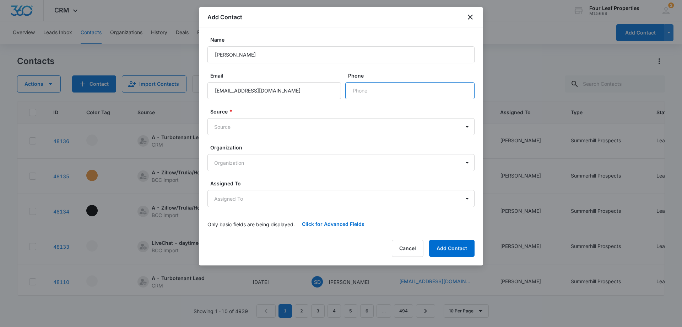
drag, startPoint x: 365, startPoint y: 93, endPoint x: 353, endPoint y: 82, distance: 16.6
click at [365, 93] on input "Phone" at bounding box center [409, 90] width 129 height 17
paste input "[PHONE_NUMBER]"
type input "[PHONE_NUMBER]"
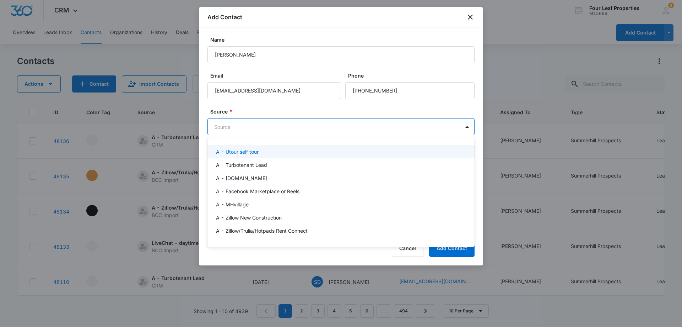
click at [232, 128] on body "CRM Apps Reputation Websites Forms CRM Email Social Shop Payments POS Content A…" at bounding box center [341, 163] width 682 height 327
type input "tur"
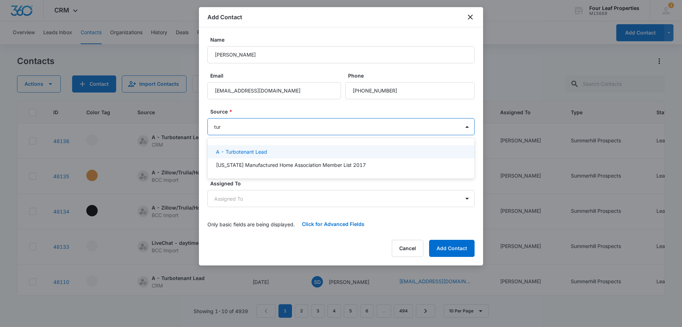
click at [255, 150] on p "A - Turbotenant Lead" at bounding box center [241, 151] width 51 height 7
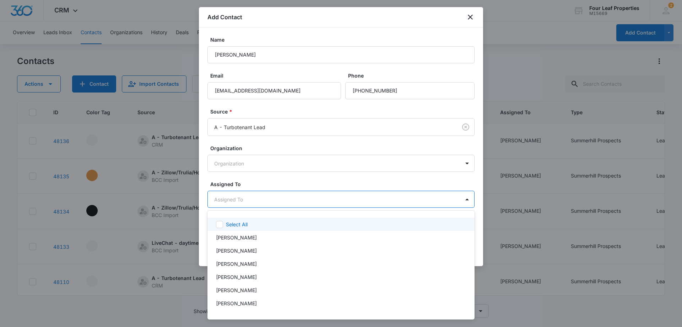
click at [254, 198] on body "CRM Apps Reputation Websites Forms CRM Email Social Shop Payments POS Content A…" at bounding box center [341, 163] width 682 height 327
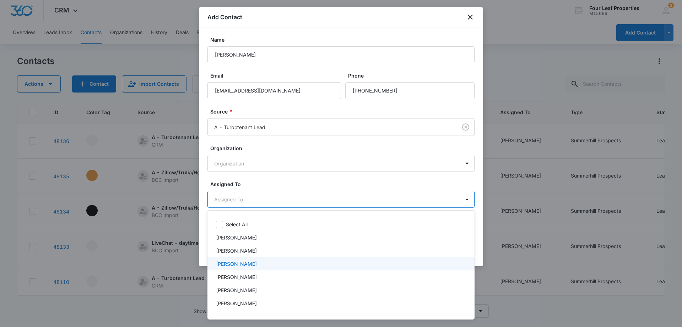
scroll to position [71, 0]
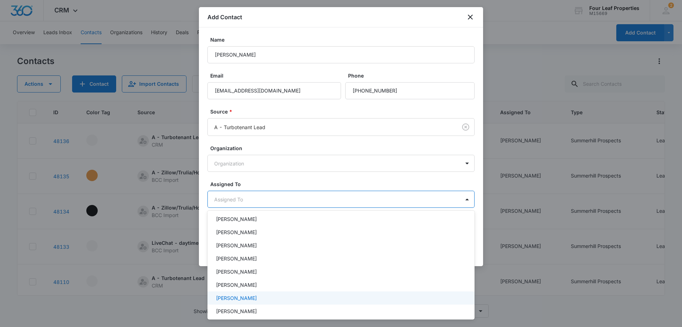
click at [246, 297] on p "[PERSON_NAME]" at bounding box center [236, 297] width 41 height 7
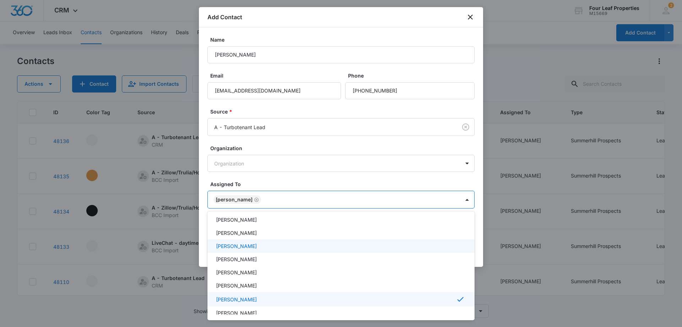
drag, startPoint x: 261, startPoint y: 183, endPoint x: 276, endPoint y: 188, distance: 16.4
click at [261, 182] on div at bounding box center [341, 163] width 682 height 327
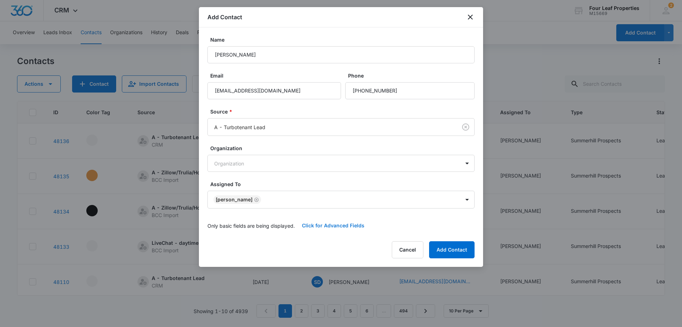
click at [310, 222] on button "Click for Advanced Fields" at bounding box center [333, 225] width 77 height 17
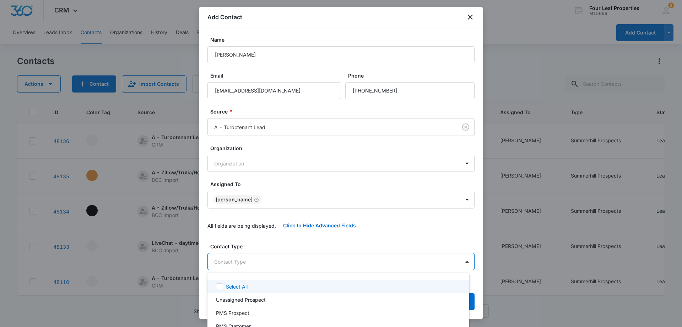
click at [253, 267] on body "CRM Apps Reputation Websites Forms CRM Email Social Shop Payments POS Content A…" at bounding box center [341, 163] width 682 height 327
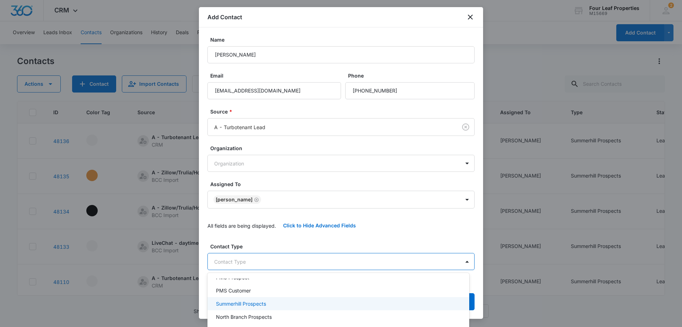
click at [242, 306] on p "Summerhill Prospects" at bounding box center [241, 303] width 50 height 7
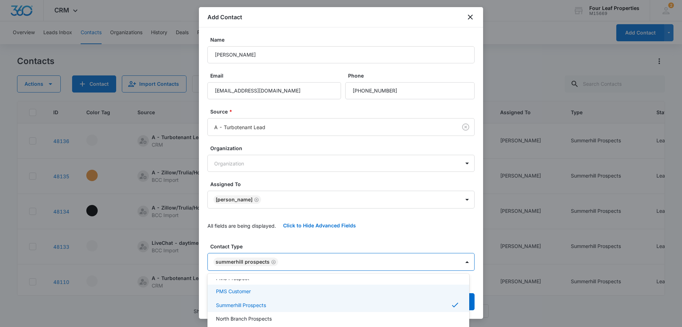
click at [281, 237] on div at bounding box center [341, 163] width 682 height 327
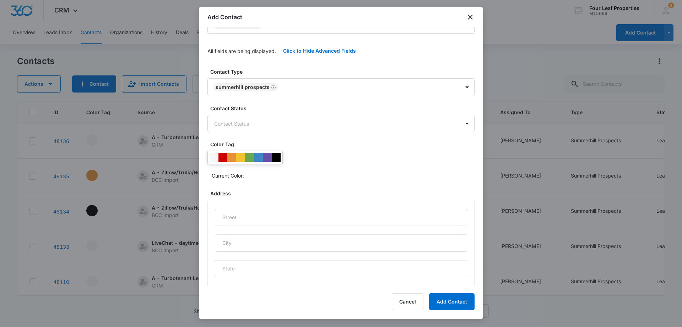
scroll to position [178, 0]
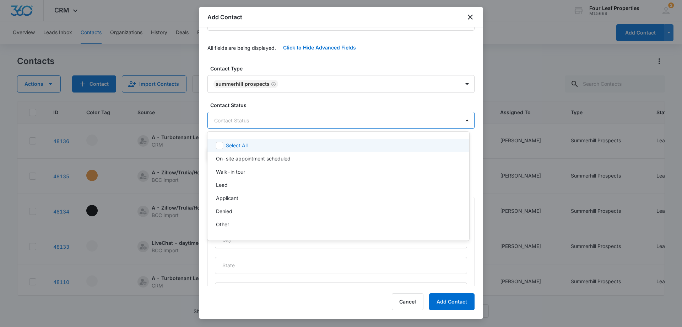
click at [249, 120] on body "CRM Apps Reputation Websites Forms CRM Email Social Shop Payments POS Content A…" at bounding box center [341, 163] width 682 height 327
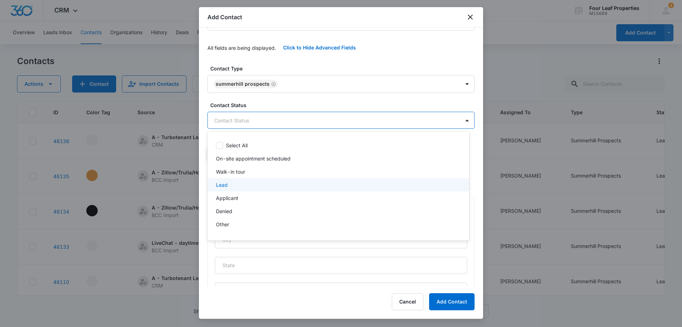
click at [227, 185] on p "Lead" at bounding box center [222, 184] width 12 height 7
click at [301, 103] on div at bounding box center [341, 163] width 682 height 327
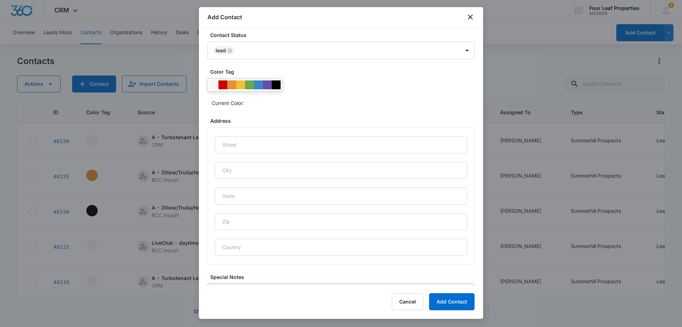
scroll to position [294, 0]
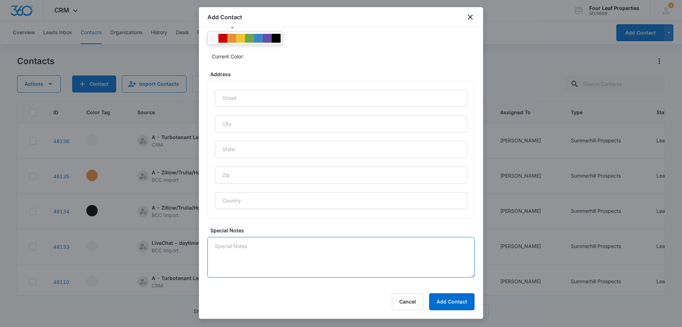
click at [233, 242] on textarea "Special Notes" at bounding box center [341, 257] width 267 height 41
type textarea "8/13 no # sent canned email KM"
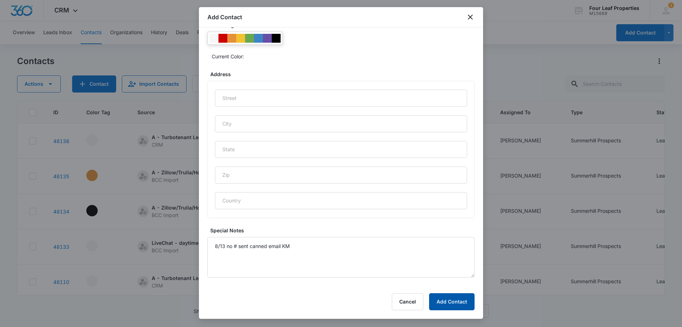
click at [451, 301] on button "Add Contact" at bounding box center [451, 301] width 45 height 17
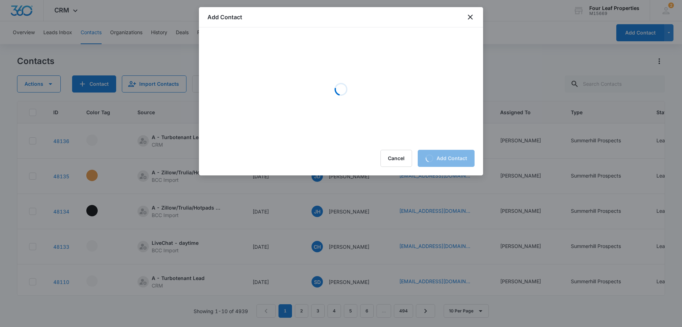
scroll to position [0, 0]
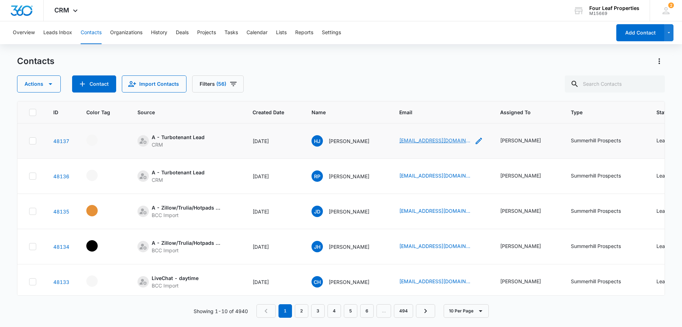
click at [426, 139] on link "[EMAIL_ADDRESS][DOMAIN_NAME]" at bounding box center [434, 139] width 71 height 7
click at [330, 272] on td "CH [PERSON_NAME]" at bounding box center [347, 281] width 88 height 35
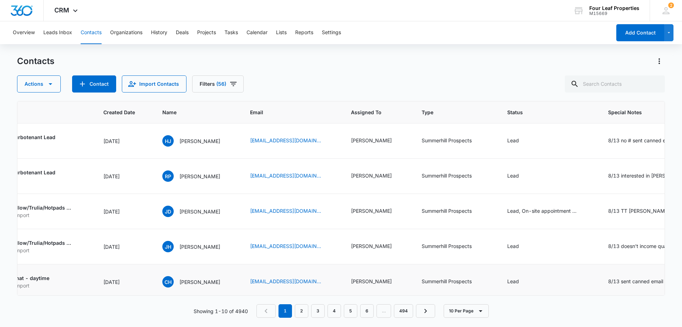
scroll to position [0, 185]
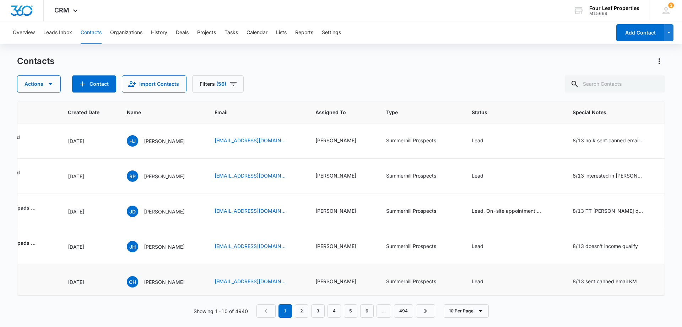
drag, startPoint x: 637, startPoint y: 280, endPoint x: 632, endPoint y: 275, distance: 7.0
click at [641, 279] on icon "Special Notes - 8/13 sent canned email KM - Select to Edit Field" at bounding box center [645, 281] width 9 height 9
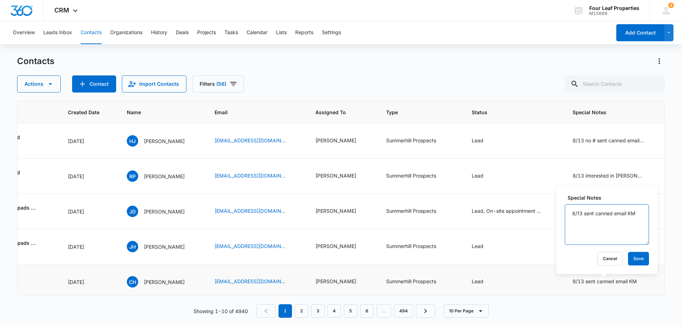
click at [583, 214] on textarea "8/13 sent canned email KM" at bounding box center [607, 224] width 84 height 41
type textarea "8/13she emailed me back interested in rent to own works at prison [DATE] at 2 K…"
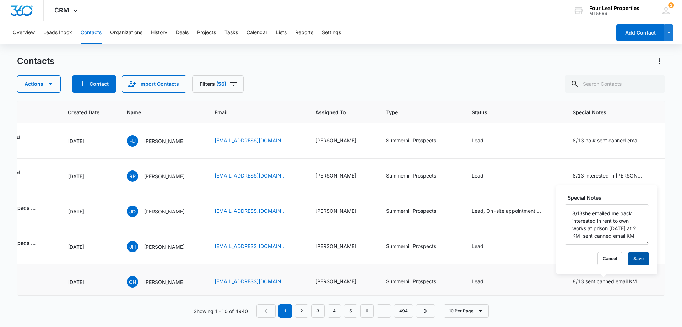
click at [631, 262] on button "Save" at bounding box center [638, 259] width 21 height 14
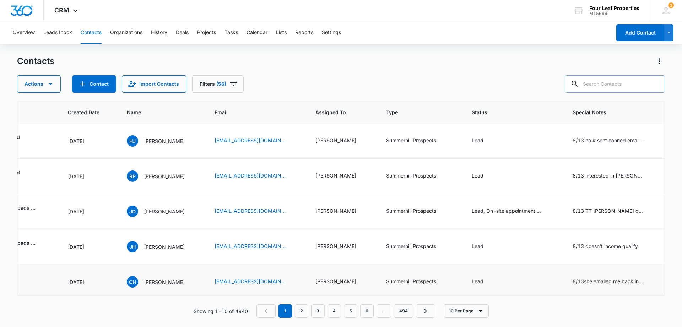
click at [592, 82] on input "text" at bounding box center [615, 83] width 100 height 17
type input "[PERSON_NAME]"
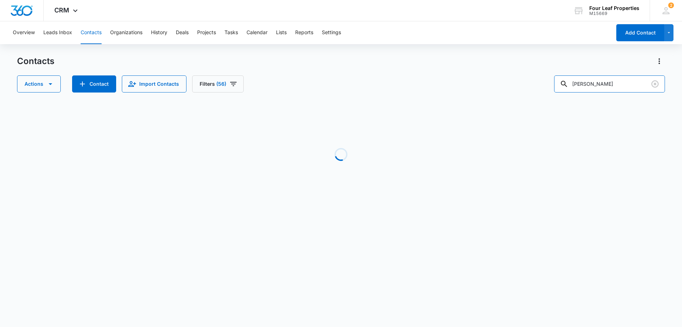
scroll to position [0, 91]
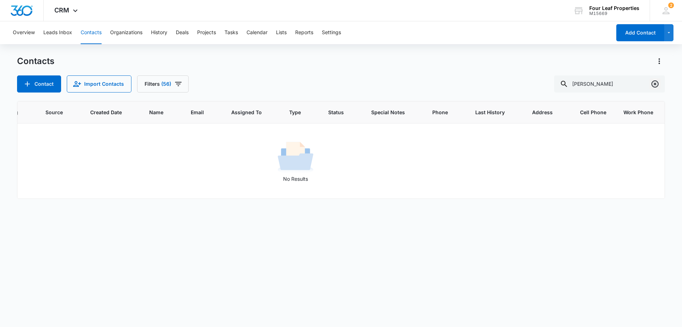
click at [655, 86] on icon "Clear" at bounding box center [655, 84] width 9 height 9
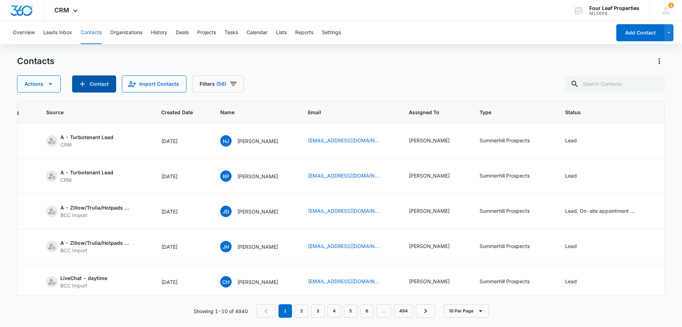
click at [101, 82] on button "Contact" at bounding box center [94, 83] width 44 height 17
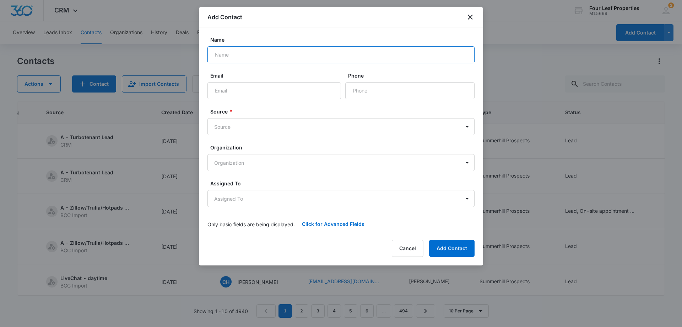
click at [231, 53] on input "Name" at bounding box center [341, 54] width 267 height 17
type input "[PERSON_NAME]"
type input "[EMAIL_ADDRESS][DOMAIN_NAME]"
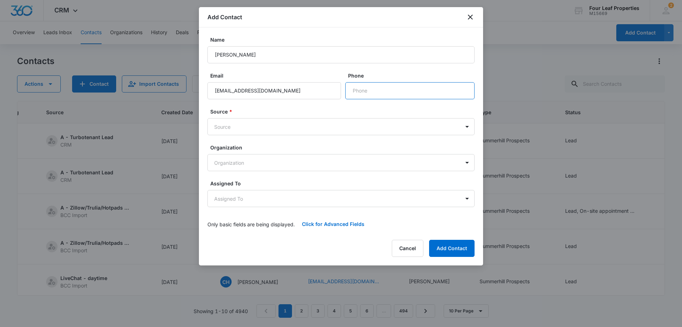
click at [366, 88] on input "Phone" at bounding box center [409, 90] width 129 height 17
type input "[PHONE_NUMBER]"
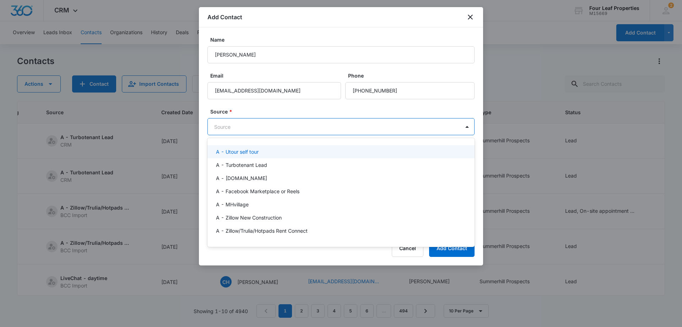
click at [225, 128] on body "CRM Apps Reputation Websites Forms CRM Email Social Shop Payments POS Content A…" at bounding box center [341, 163] width 682 height 327
type input "ut"
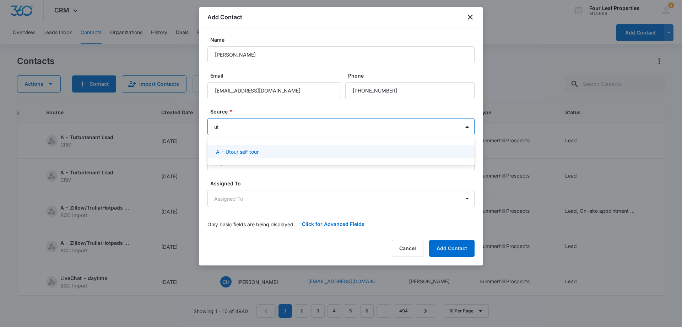
click at [245, 154] on p "A - Utour self tour" at bounding box center [237, 151] width 43 height 7
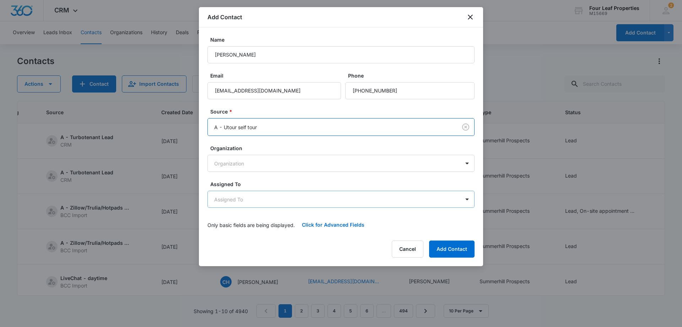
click at [242, 201] on body "CRM Apps Reputation Websites Forms CRM Email Social Shop Payments POS Content A…" at bounding box center [341, 163] width 682 height 327
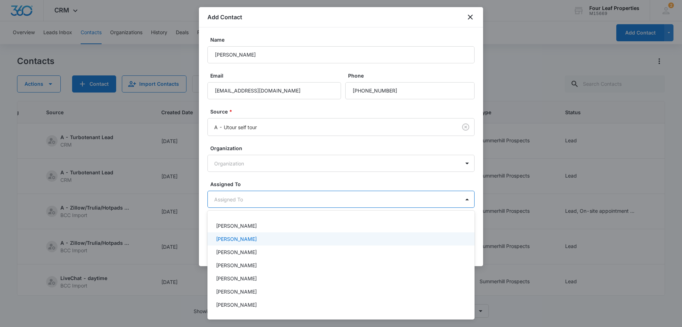
scroll to position [71, 0]
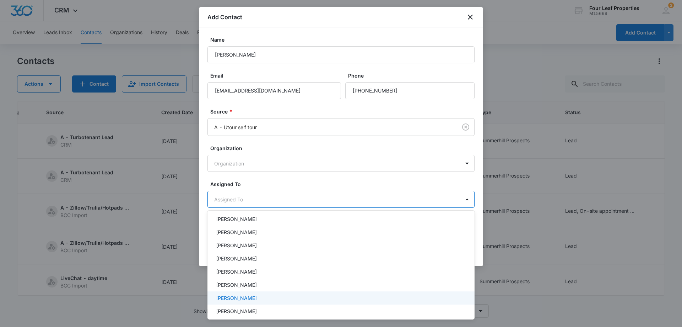
click at [243, 298] on p "[PERSON_NAME]" at bounding box center [236, 297] width 41 height 7
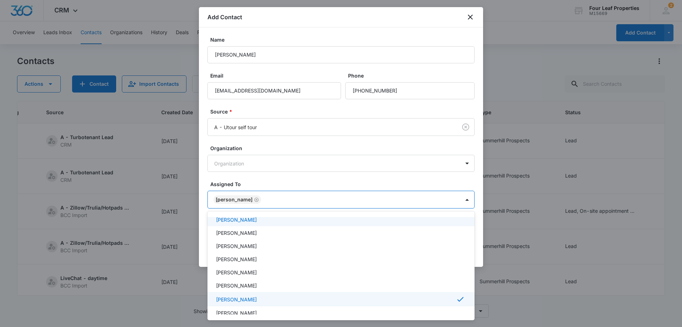
drag, startPoint x: 278, startPoint y: 174, endPoint x: 306, endPoint y: 220, distance: 54.1
click at [278, 175] on div at bounding box center [341, 163] width 682 height 327
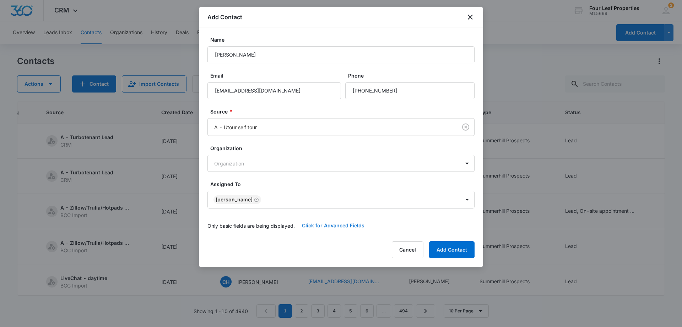
click at [334, 226] on button "Click for Advanced Fields" at bounding box center [333, 225] width 77 height 17
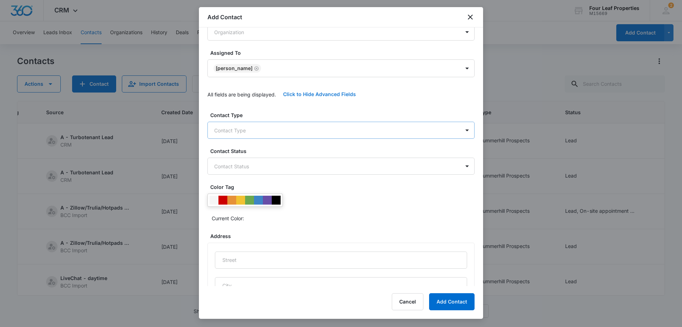
scroll to position [142, 0]
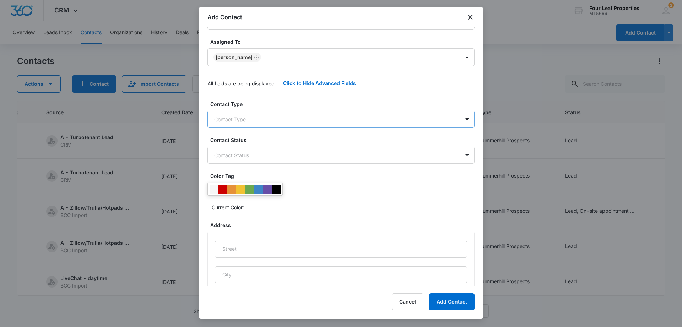
click at [245, 120] on body "CRM Apps Reputation Websites Forms CRM Email Social Shop Payments POS Content A…" at bounding box center [341, 163] width 682 height 327
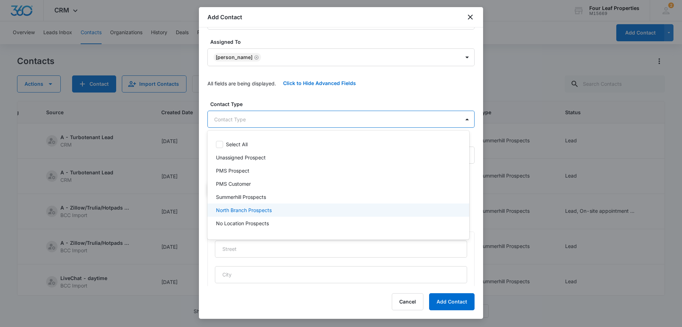
click at [248, 208] on p "North Branch Prospects" at bounding box center [244, 209] width 56 height 7
click at [267, 92] on div at bounding box center [341, 163] width 682 height 327
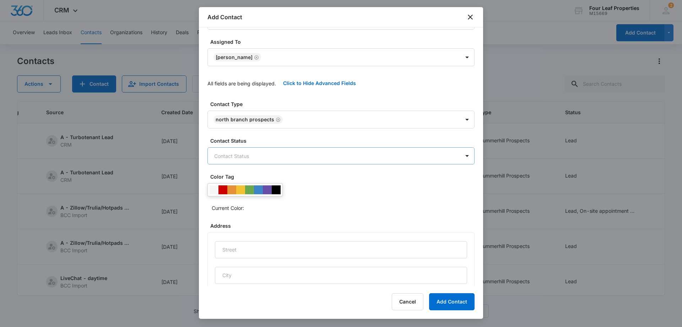
click at [262, 156] on body "CRM Apps Reputation Websites Forms CRM Email Social Shop Payments POS Content A…" at bounding box center [341, 163] width 682 height 327
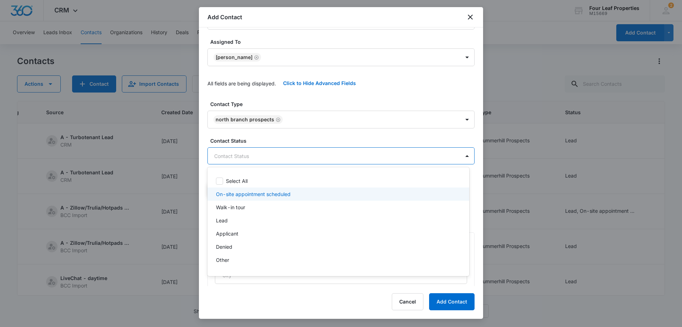
click at [246, 192] on p "On-site appointment scheduled" at bounding box center [253, 193] width 75 height 7
click at [269, 136] on div at bounding box center [341, 163] width 682 height 327
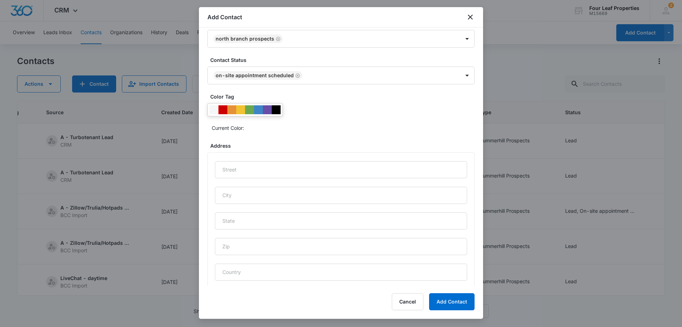
scroll to position [294, 0]
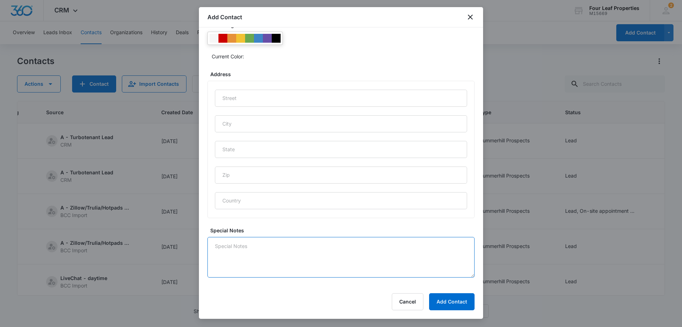
click at [235, 251] on textarea "Special Notes" at bounding box center [341, 257] width 267 height 41
type textarea "8"
type textarea "8/13 utoured LM for her"
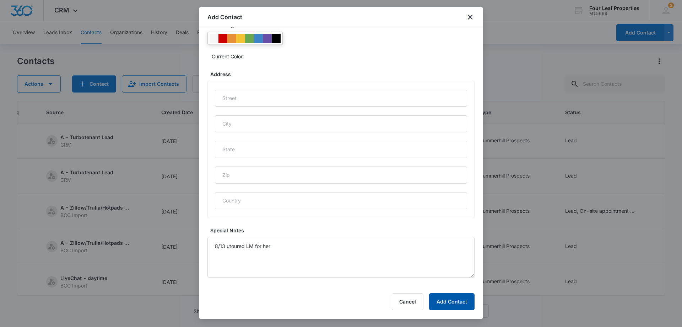
click at [441, 302] on button "Add Contact" at bounding box center [451, 301] width 45 height 17
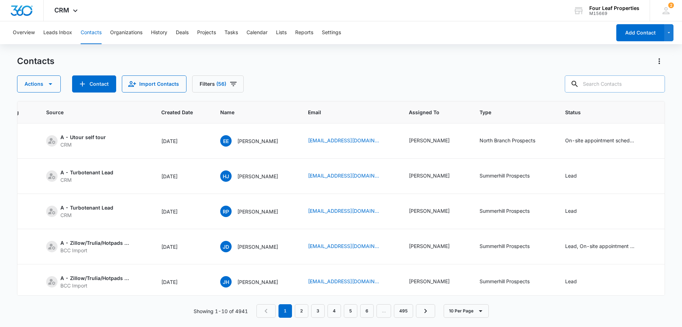
click at [597, 81] on input "text" at bounding box center [615, 83] width 100 height 17
type input "[PERSON_NAME]"
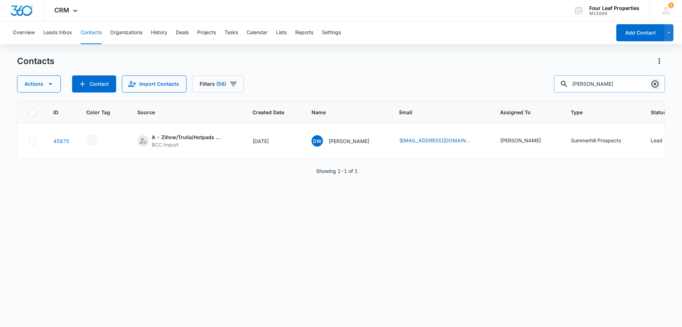
click at [655, 86] on icon "Clear" at bounding box center [655, 84] width 9 height 9
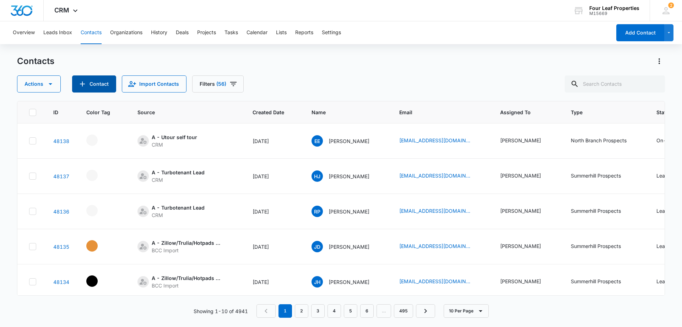
click at [98, 84] on button "Contact" at bounding box center [94, 83] width 44 height 17
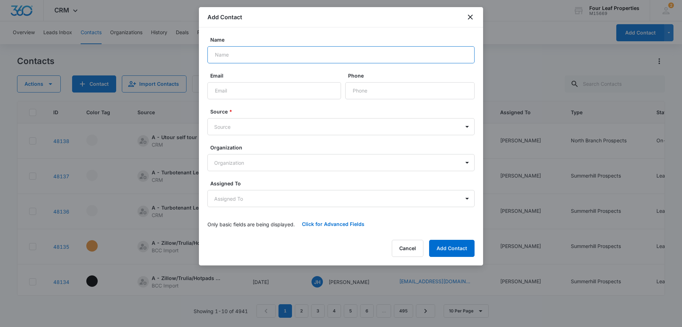
click at [233, 55] on input "Name" at bounding box center [341, 54] width 267 height 17
type input "[PERSON_NAME]"
type input "[EMAIL_ADDRESS][DOMAIN_NAME]"
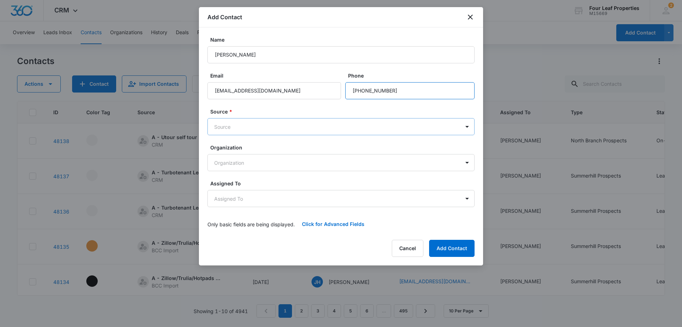
type input "[PHONE_NUMBER]"
click at [218, 130] on body "CRM Apps Reputation Websites Forms CRM Email Social Shop Payments POS Content A…" at bounding box center [341, 163] width 682 height 327
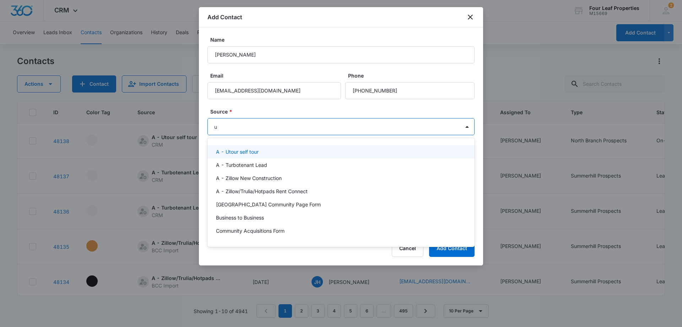
type input "ut"
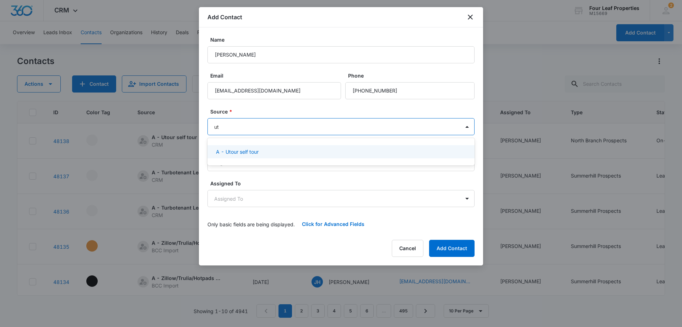
click at [240, 158] on div "A - Utour self tour" at bounding box center [341, 151] width 267 height 13
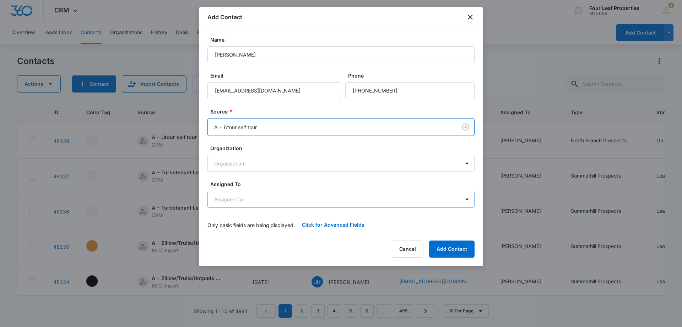
click at [231, 201] on body "CRM Apps Reputation Websites Forms CRM Email Social Shop Payments POS Content A…" at bounding box center [341, 163] width 682 height 327
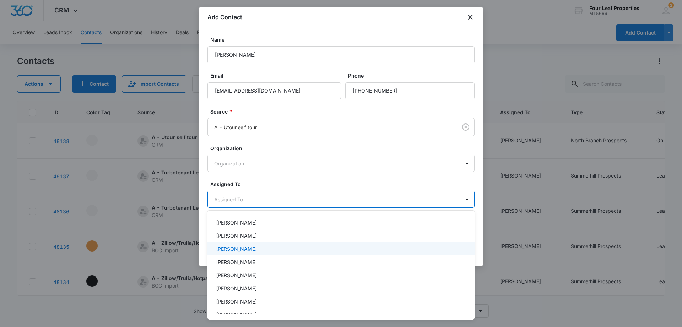
scroll to position [71, 0]
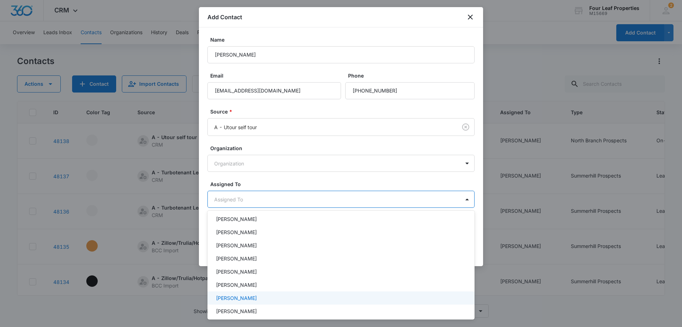
click at [237, 299] on p "[PERSON_NAME]" at bounding box center [236, 297] width 41 height 7
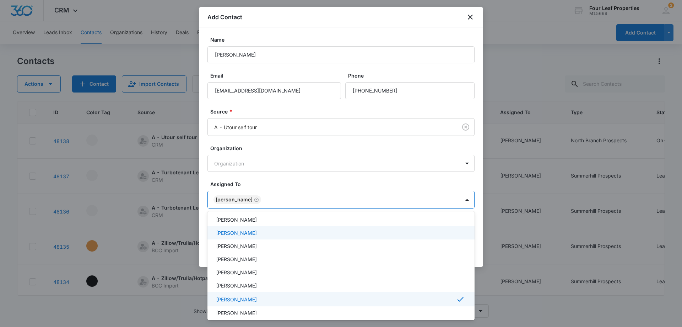
click at [268, 179] on div at bounding box center [341, 163] width 682 height 327
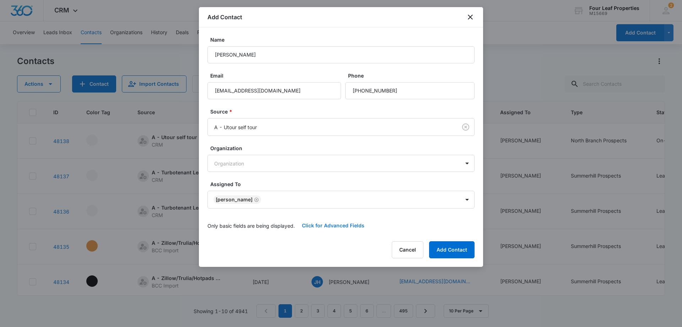
click at [322, 225] on button "Click for Advanced Fields" at bounding box center [333, 225] width 77 height 17
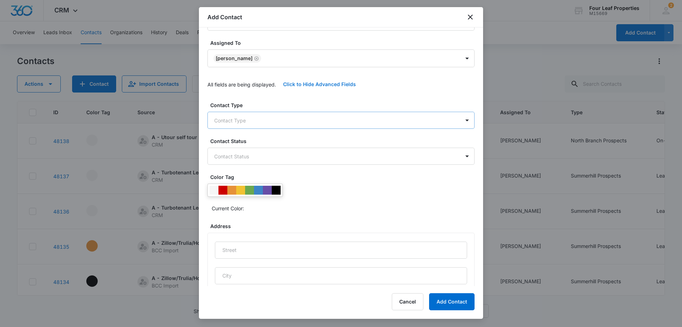
scroll to position [142, 0]
click at [248, 120] on body "CRM Apps Reputation Websites Forms CRM Email Social Shop Payments POS Content A…" at bounding box center [341, 163] width 682 height 327
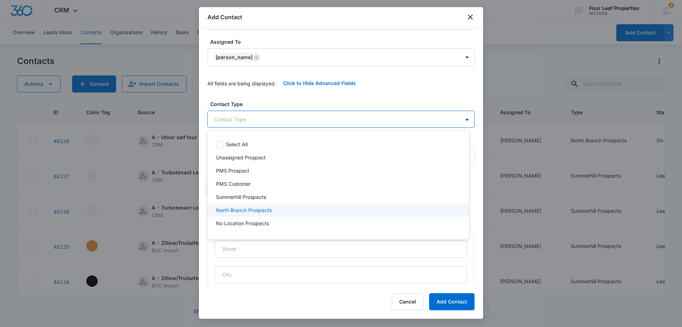
click at [248, 211] on p "North Branch Prospects" at bounding box center [244, 209] width 56 height 7
click at [270, 93] on div at bounding box center [341, 163] width 682 height 327
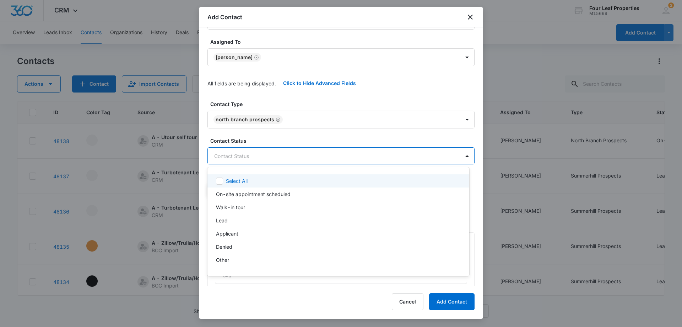
click at [260, 152] on body "CRM Apps Reputation Websites Forms CRM Email Social Shop Payments POS Content A…" at bounding box center [341, 163] width 682 height 327
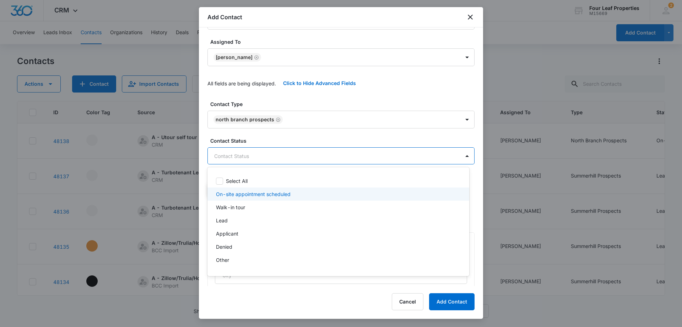
click at [248, 192] on p "On-site appointment scheduled" at bounding box center [253, 193] width 75 height 7
click at [280, 132] on div at bounding box center [341, 163] width 682 height 327
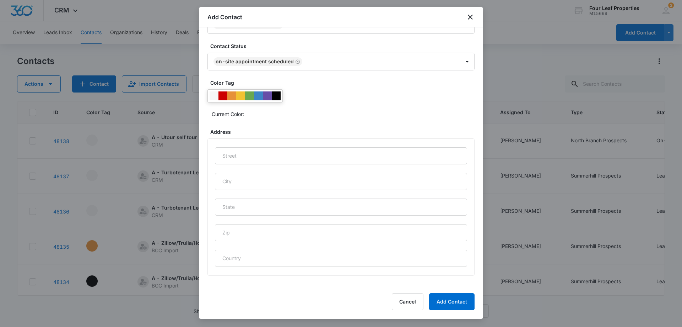
scroll to position [294, 0]
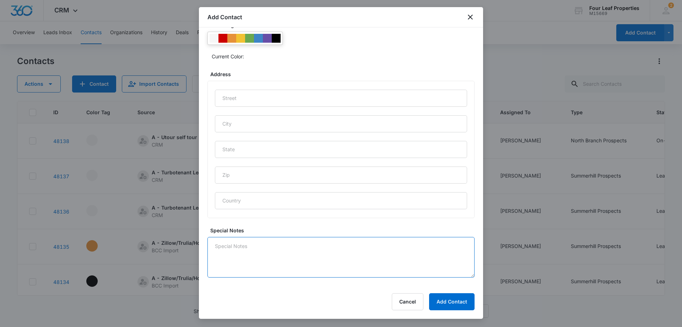
click at [242, 252] on textarea "Special Notes" at bounding box center [341, 257] width 267 height 41
type textarea "8/13 utoured LM"
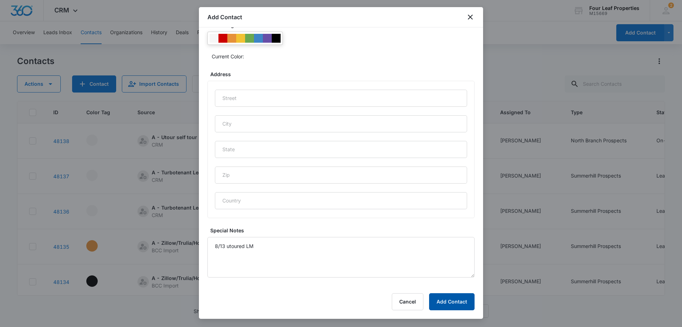
click at [451, 302] on button "Add Contact" at bounding box center [451, 301] width 45 height 17
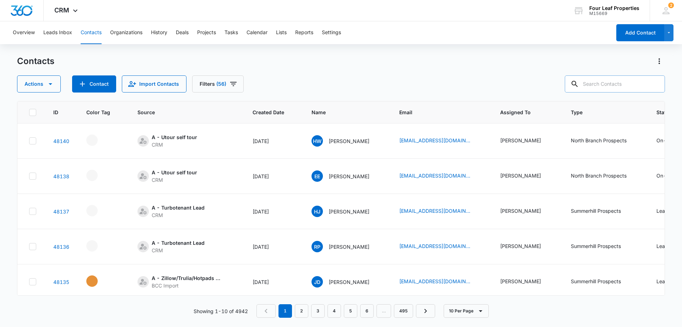
click at [604, 84] on input "text" at bounding box center [615, 83] width 100 height 17
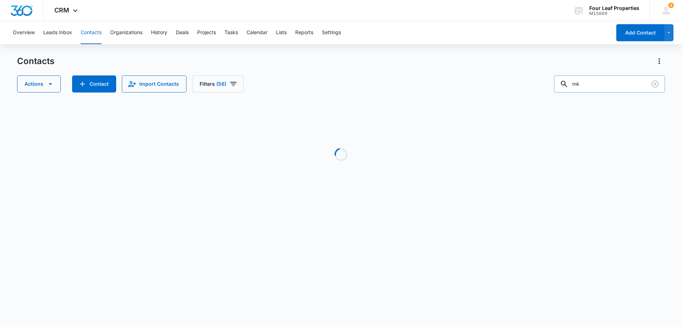
type input "m"
type input "[PERSON_NAME]"
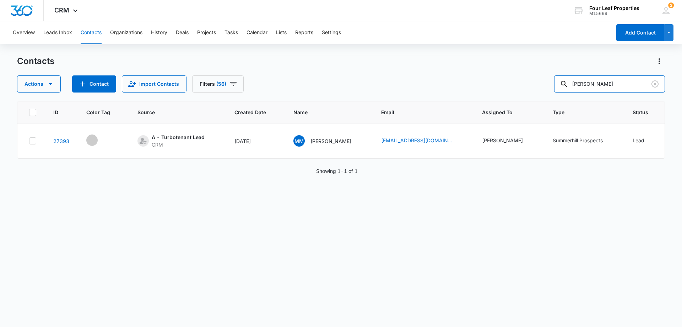
drag, startPoint x: 585, startPoint y: 79, endPoint x: 509, endPoint y: 71, distance: 76.2
click at [507, 72] on div "Contacts Actions Contact Import Contacts Filters (56) [PERSON_NAME]" at bounding box center [341, 73] width 648 height 37
click at [231, 83] on icon "Filters" at bounding box center [233, 84] width 9 height 9
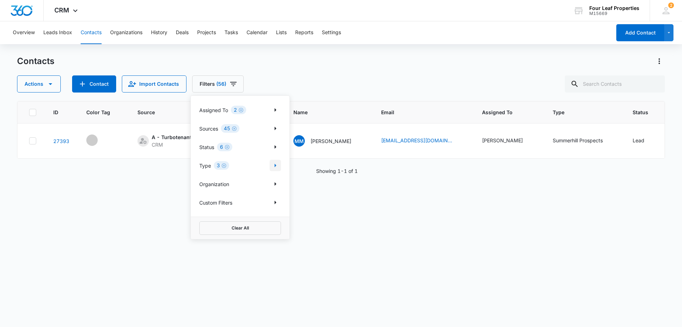
click at [276, 165] on icon "Show Type filters" at bounding box center [276, 165] width 2 height 4
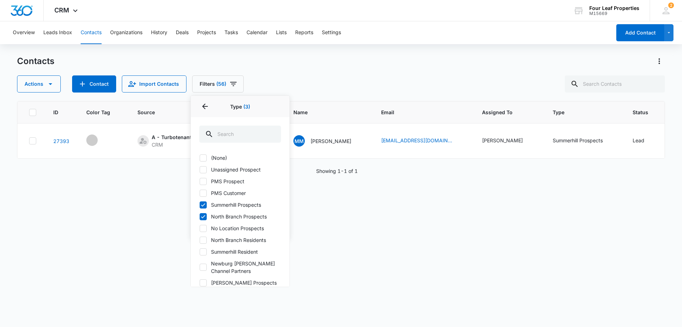
click at [378, 237] on div "ID Color Tag Source Created Date Name Email Assigned To Type Status Special Not…" at bounding box center [341, 209] width 648 height 216
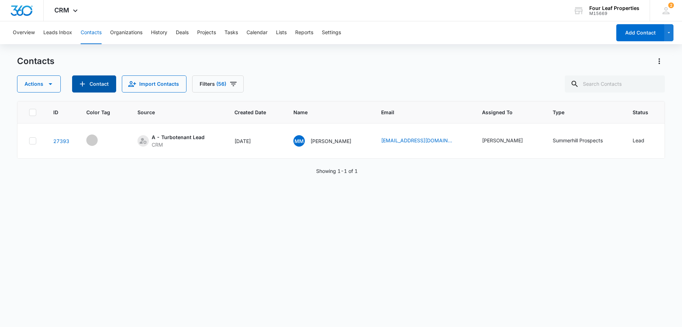
click at [91, 80] on button "Contact" at bounding box center [94, 83] width 44 height 17
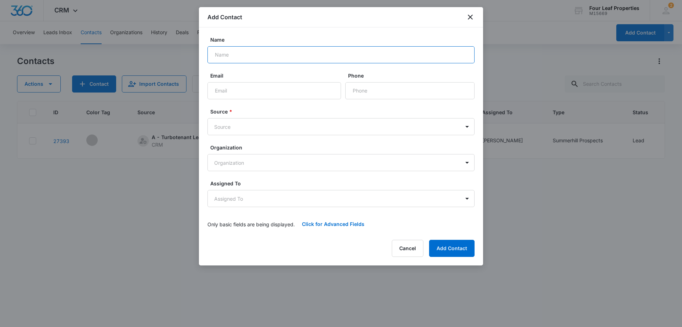
click at [229, 53] on input "Name" at bounding box center [341, 54] width 267 height 17
type input "[PERSON_NAME]"
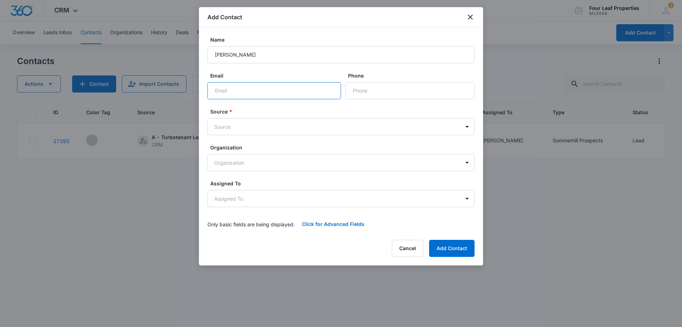
click at [227, 94] on input "Email" at bounding box center [275, 90] width 134 height 17
type input "[EMAIL_ADDRESS][DOMAIN_NAME]"
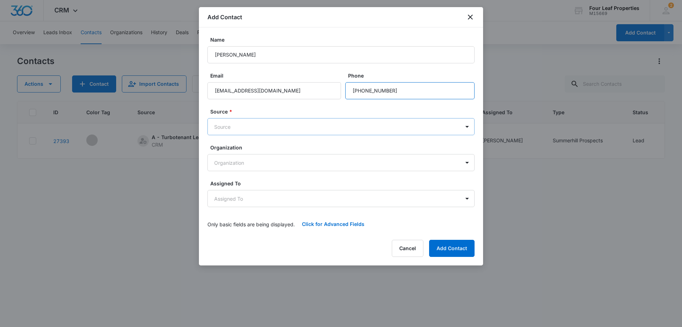
type input "[PHONE_NUMBER]"
click at [228, 126] on body "CRM Apps Reputation Websites Forms CRM Email Social Shop Payments POS Content A…" at bounding box center [341, 163] width 682 height 327
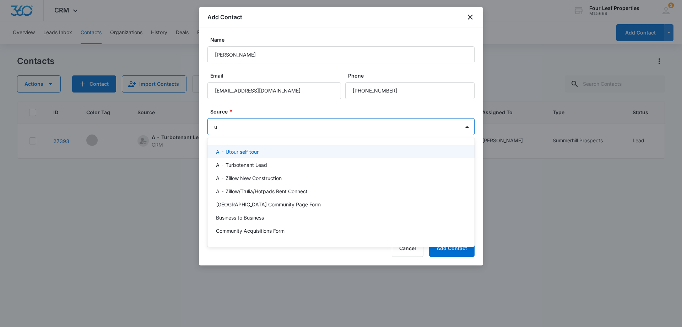
type input "ut"
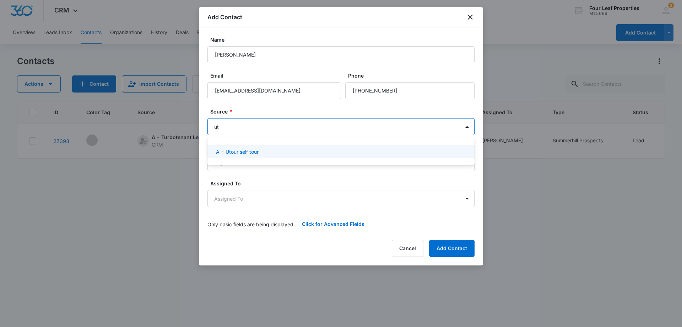
click at [245, 149] on p "A - Utour self tour" at bounding box center [237, 151] width 43 height 7
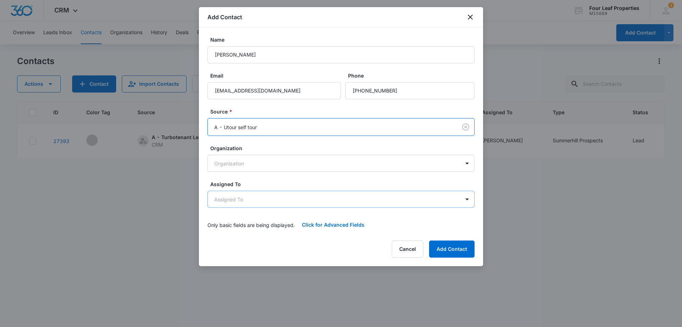
click at [244, 197] on body "CRM Apps Reputation Websites Forms CRM Email Social Shop Payments POS Content A…" at bounding box center [341, 163] width 682 height 327
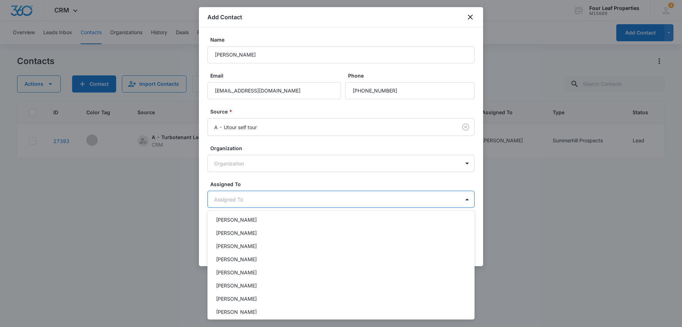
scroll to position [71, 0]
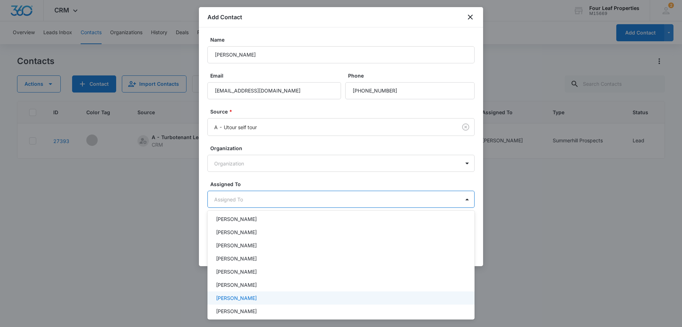
click at [244, 297] on p "[PERSON_NAME]" at bounding box center [236, 297] width 41 height 7
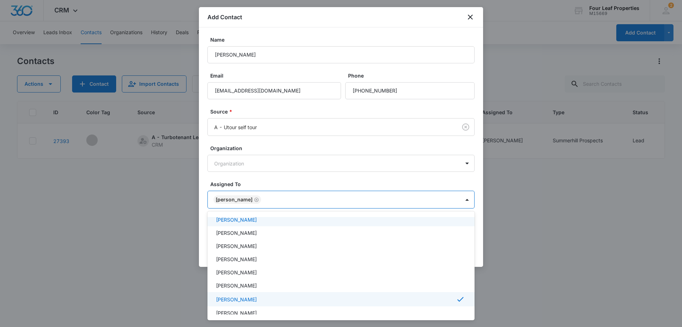
drag, startPoint x: 264, startPoint y: 178, endPoint x: 279, endPoint y: 193, distance: 21.4
click at [264, 180] on div at bounding box center [341, 163] width 682 height 327
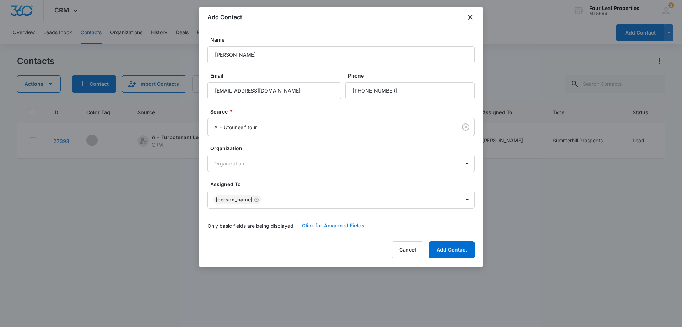
click at [330, 225] on button "Click for Advanced Fields" at bounding box center [333, 225] width 77 height 17
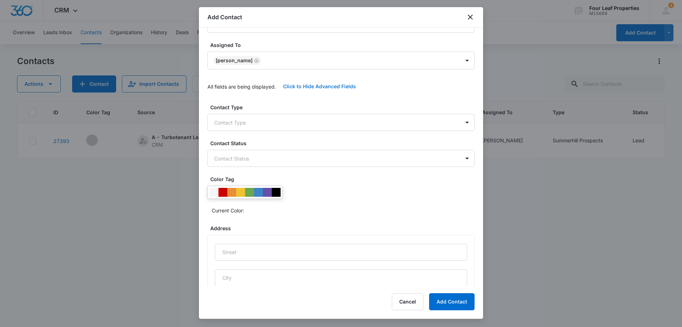
scroll to position [142, 0]
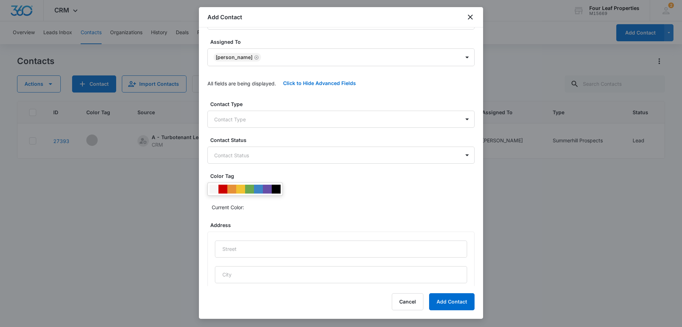
click at [254, 128] on div "Contact Type Contact Type Contact Status Contact Status Color Tag Current Color…" at bounding box center [341, 264] width 267 height 328
click at [237, 118] on body "CRM Apps Reputation Websites Forms CRM Email Social Shop Payments POS Content A…" at bounding box center [341, 163] width 682 height 327
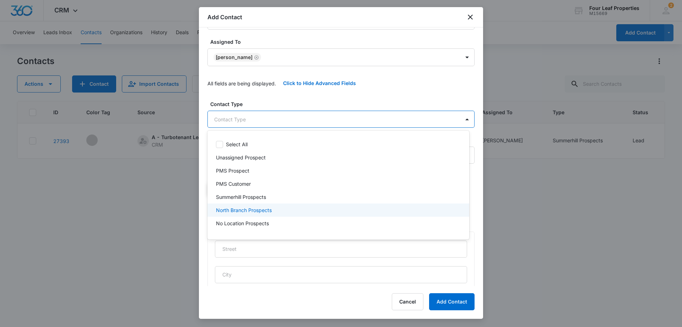
click at [240, 210] on p "North Branch Prospects" at bounding box center [244, 209] width 56 height 7
click at [259, 95] on div at bounding box center [341, 163] width 682 height 327
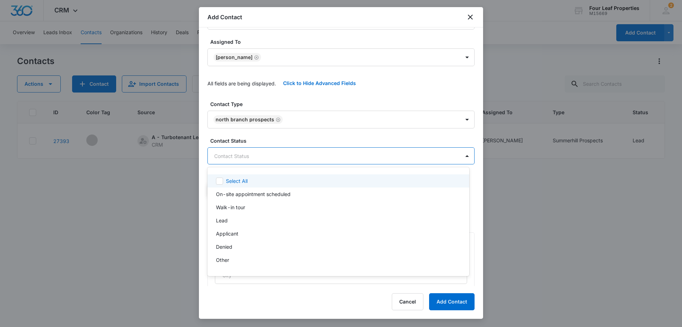
click at [243, 158] on body "CRM Apps Reputation Websites Forms CRM Email Social Shop Payments POS Content A…" at bounding box center [341, 163] width 682 height 327
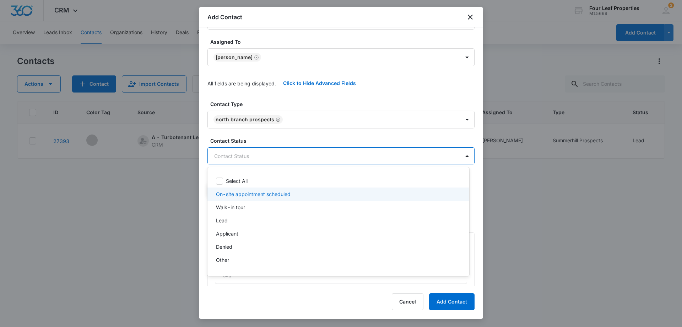
click at [249, 194] on p "On-site appointment scheduled" at bounding box center [253, 193] width 75 height 7
click at [282, 137] on div at bounding box center [341, 163] width 682 height 327
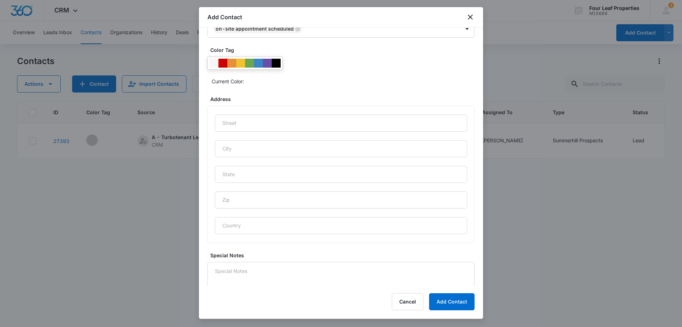
scroll to position [294, 0]
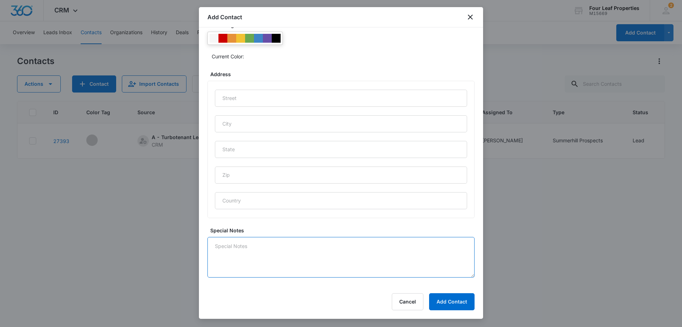
click at [217, 243] on textarea "Special Notes" at bounding box center [341, 257] width 267 height 41
type textarea "8/13 utoured LM"
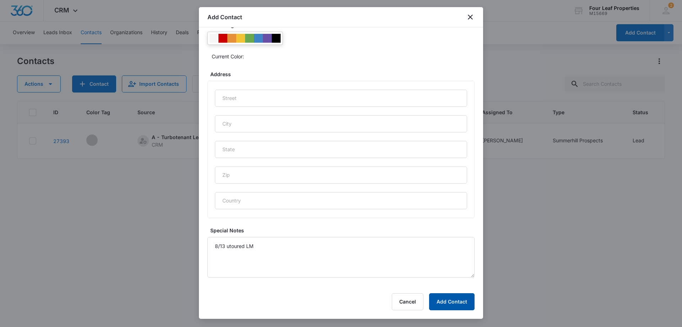
click at [448, 300] on button "Add Contact" at bounding box center [451, 301] width 45 height 17
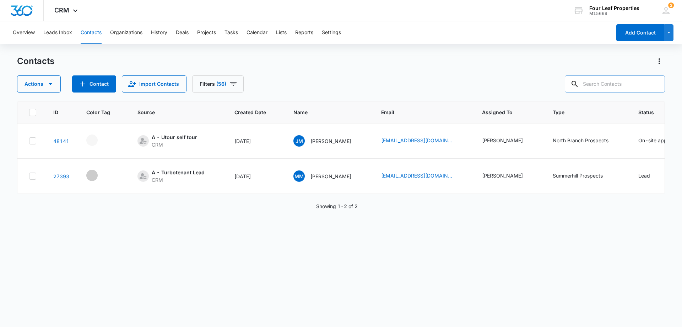
click at [593, 82] on input "text" at bounding box center [615, 83] width 100 height 17
type input "[PERSON_NAME]"
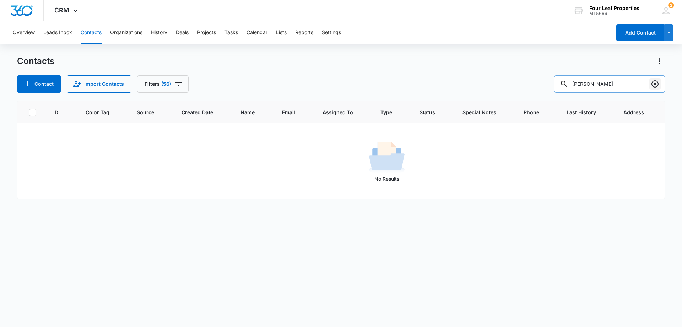
click at [656, 84] on icon "Clear" at bounding box center [655, 83] width 7 height 7
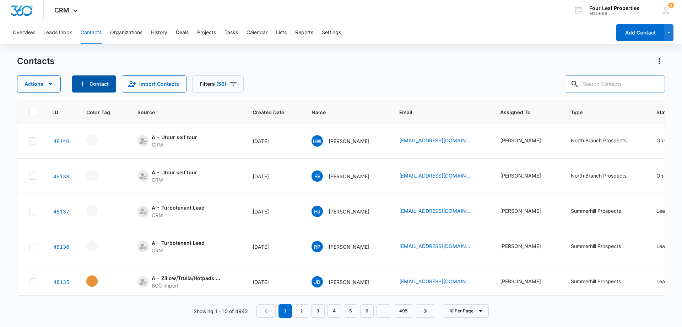
click at [90, 87] on button "Contact" at bounding box center [94, 83] width 44 height 17
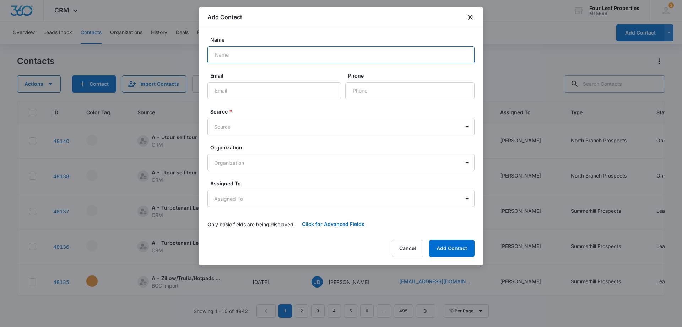
click at [226, 54] on input "Name" at bounding box center [341, 54] width 267 height 17
type input "[PERSON_NAME]"
type input "[EMAIL_ADDRESS][DOMAIN_NAME]"
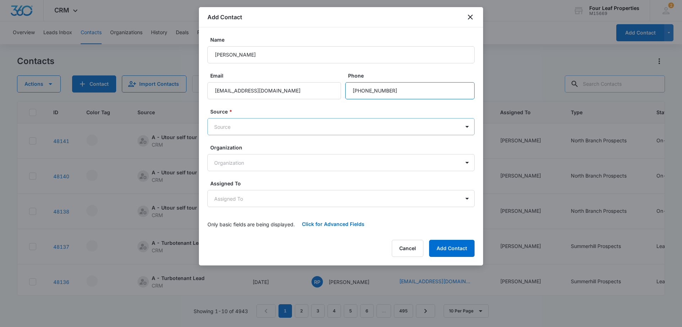
type input "[PHONE_NUMBER]"
click at [225, 127] on body "CRM Apps Reputation Websites Forms CRM Email Social Shop Payments POS Content A…" at bounding box center [341, 163] width 682 height 327
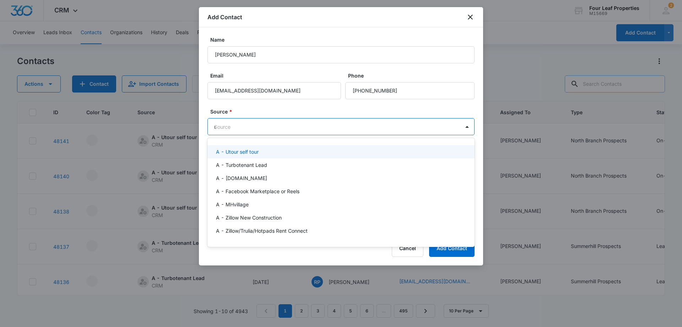
type input "ut"
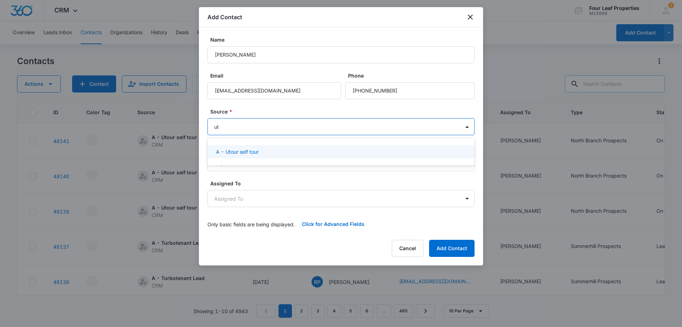
click at [241, 149] on p "A - Utour self tour" at bounding box center [237, 151] width 43 height 7
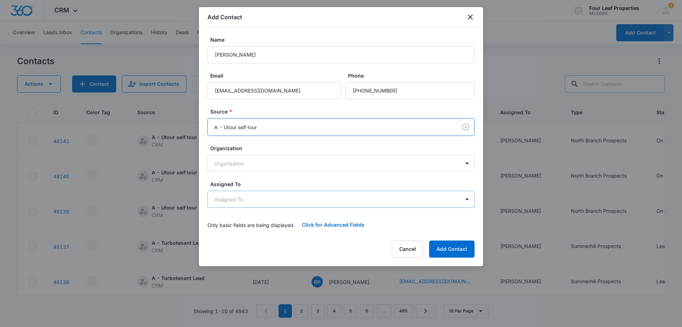
click at [251, 199] on body "CRM Apps Reputation Websites Forms CRM Email Social Shop Payments POS Content A…" at bounding box center [341, 163] width 682 height 327
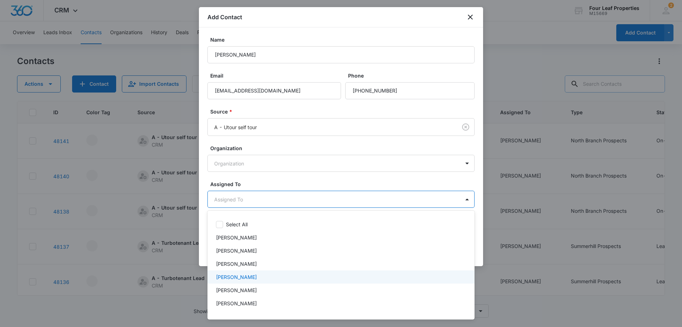
scroll to position [71, 0]
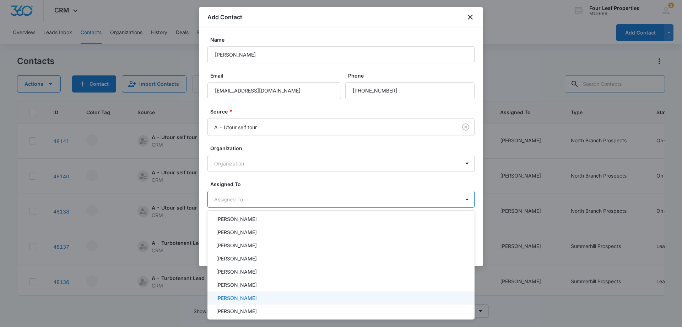
click at [237, 297] on p "[PERSON_NAME]" at bounding box center [236, 297] width 41 height 7
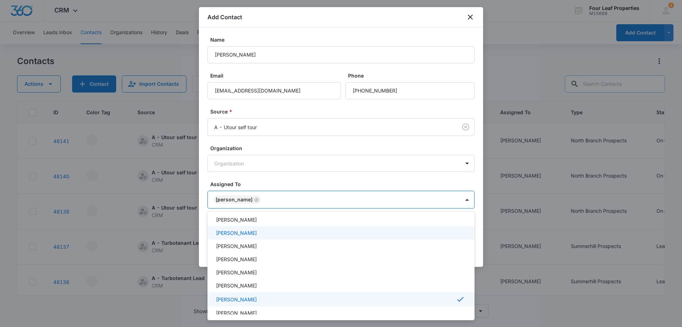
click at [258, 179] on div at bounding box center [341, 163] width 682 height 327
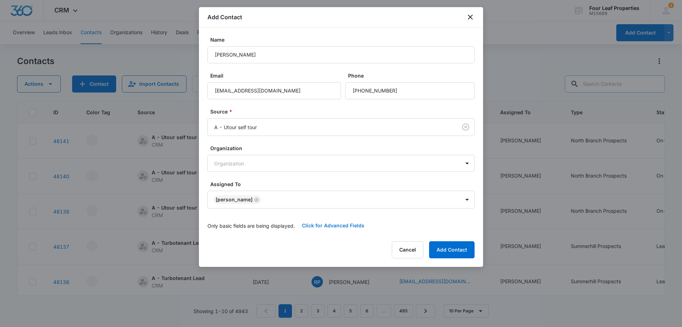
click at [318, 226] on button "Click for Advanced Fields" at bounding box center [333, 225] width 77 height 17
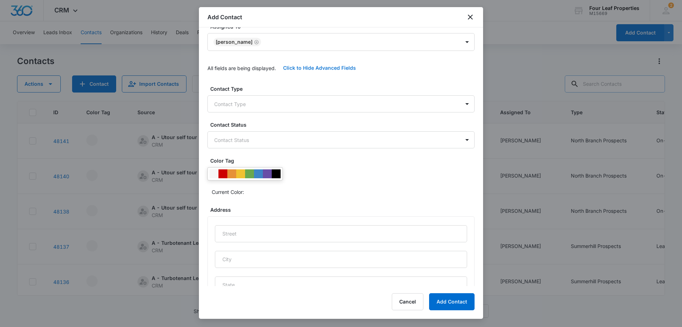
scroll to position [178, 0]
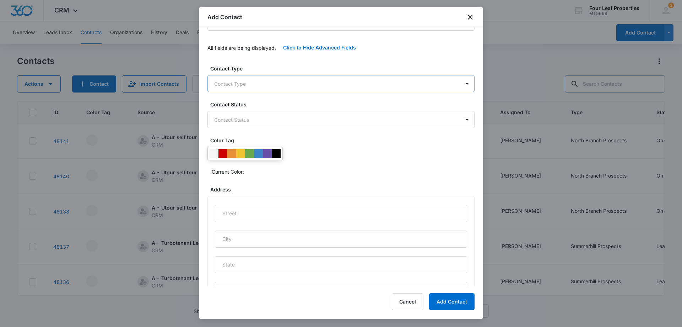
click at [243, 85] on body "CRM Apps Reputation Websites Forms CRM Email Social Shop Payments POS Content A…" at bounding box center [341, 163] width 682 height 327
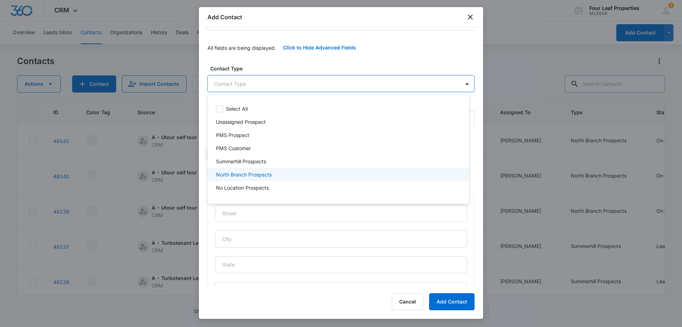
drag, startPoint x: 244, startPoint y: 173, endPoint x: 278, endPoint y: 87, distance: 92.3
click at [244, 173] on p "North Branch Prospects" at bounding box center [244, 174] width 56 height 7
click at [262, 64] on div at bounding box center [341, 163] width 682 height 327
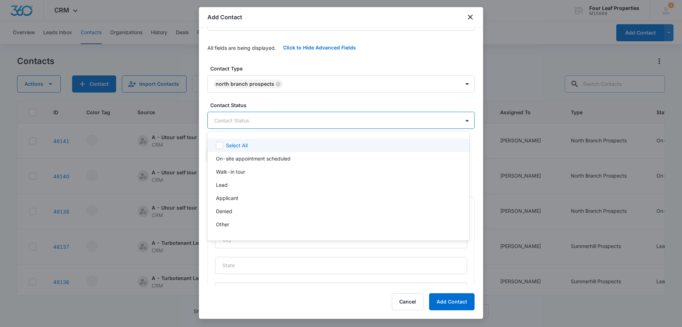
click at [250, 121] on body "CRM Apps Reputation Websites Forms CRM Email Social Shop Payments POS Content A…" at bounding box center [341, 163] width 682 height 327
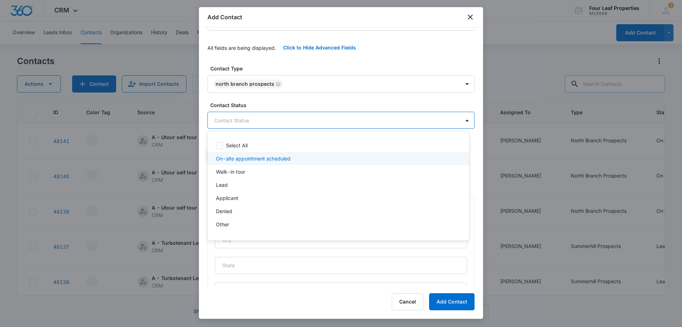
click at [244, 156] on p "On-site appointment scheduled" at bounding box center [253, 158] width 75 height 7
click at [279, 103] on div at bounding box center [341, 163] width 682 height 327
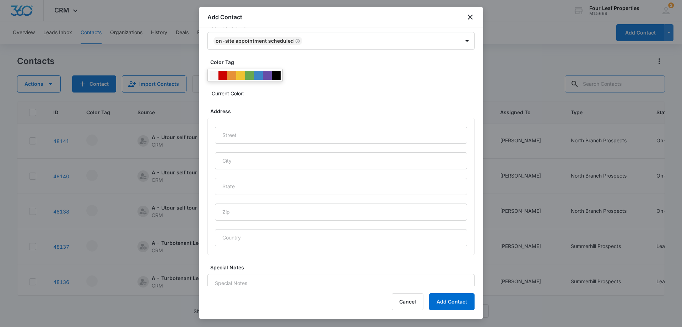
scroll to position [294, 0]
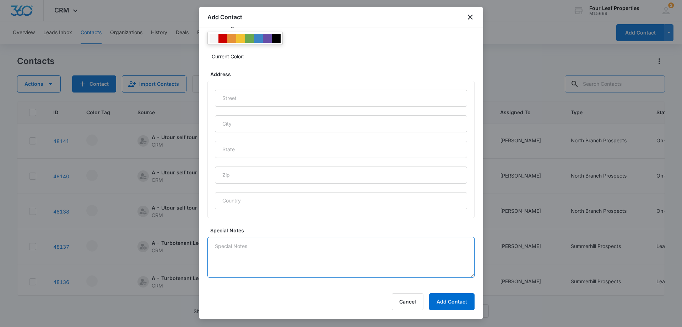
click at [238, 237] on textarea "Special Notes" at bounding box center [341, 257] width 267 height 41
type textarea "8/13 utoured LM"
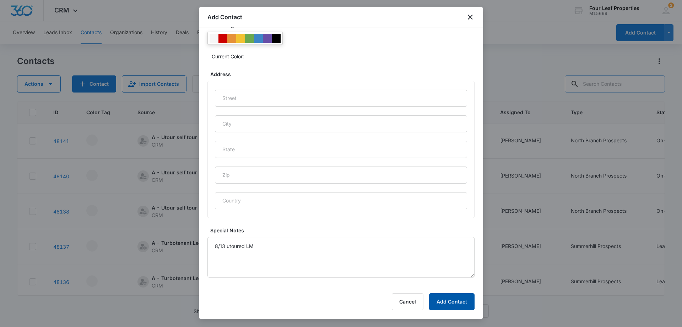
drag, startPoint x: 442, startPoint y: 298, endPoint x: 442, endPoint y: 286, distance: 12.1
click at [441, 298] on button "Add Contact" at bounding box center [451, 301] width 45 height 17
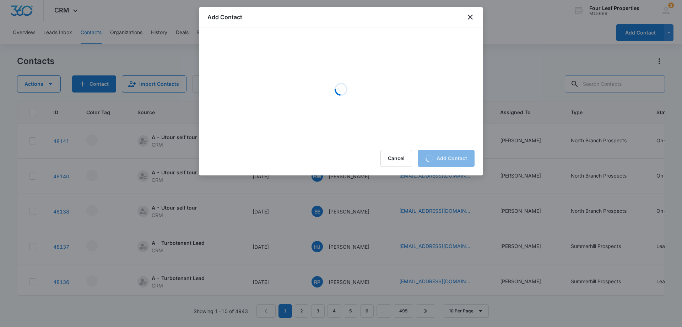
scroll to position [0, 0]
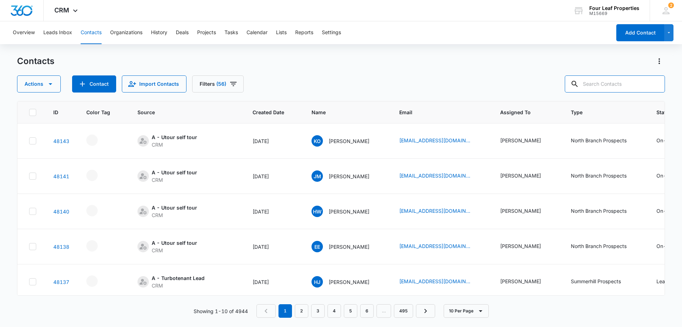
drag, startPoint x: 603, startPoint y: 84, endPoint x: 601, endPoint y: 93, distance: 9.6
click at [602, 88] on input "text" at bounding box center [615, 83] width 100 height 17
type input "[PERSON_NAME]"
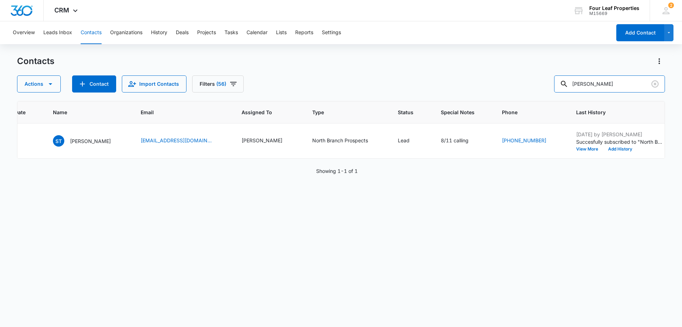
scroll to position [0, 262]
click at [469, 138] on icon "Special Notes - 8/11 calling - Select to Edit Field" at bounding box center [473, 140] width 9 height 9
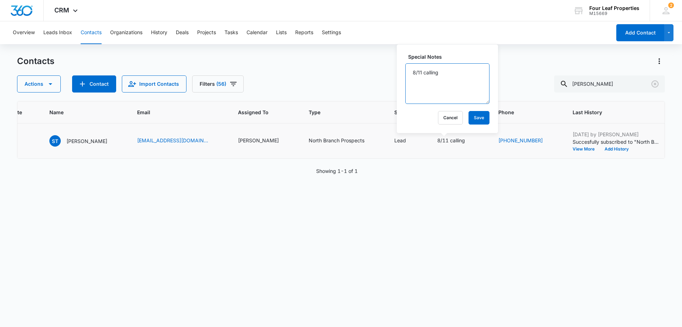
click at [441, 74] on textarea "8/11 calling" at bounding box center [447, 83] width 84 height 41
type textarea "8/11 LM for her she utoured as well KM"
drag, startPoint x: 477, startPoint y: 120, endPoint x: 456, endPoint y: 117, distance: 21.9
click at [475, 120] on button "Save" at bounding box center [479, 118] width 21 height 14
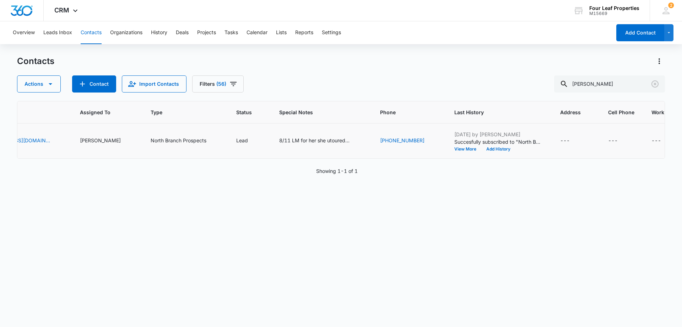
scroll to position [0, 421]
click at [354, 138] on icon "Special Notes - 8/11 LM for her she utoured as well KM - Select to Edit Field" at bounding box center [358, 140] width 9 height 9
click at [275, 71] on textarea "8/11 LM for her she utoured as well KM" at bounding box center [310, 83] width 84 height 41
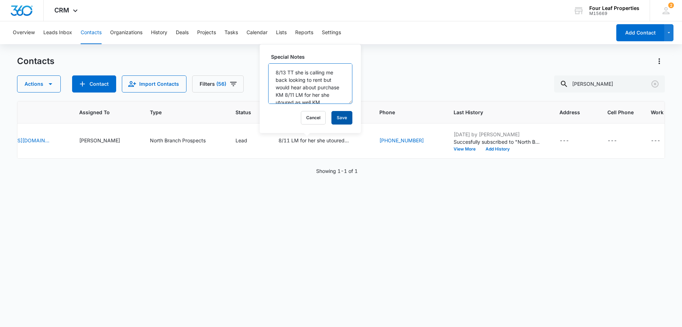
type textarea "8/13 TT she is calling me back looking to rent but would hear about purchase KM…"
click at [334, 115] on button "Save" at bounding box center [342, 118] width 21 height 14
